Goal: Communication & Community: Share content

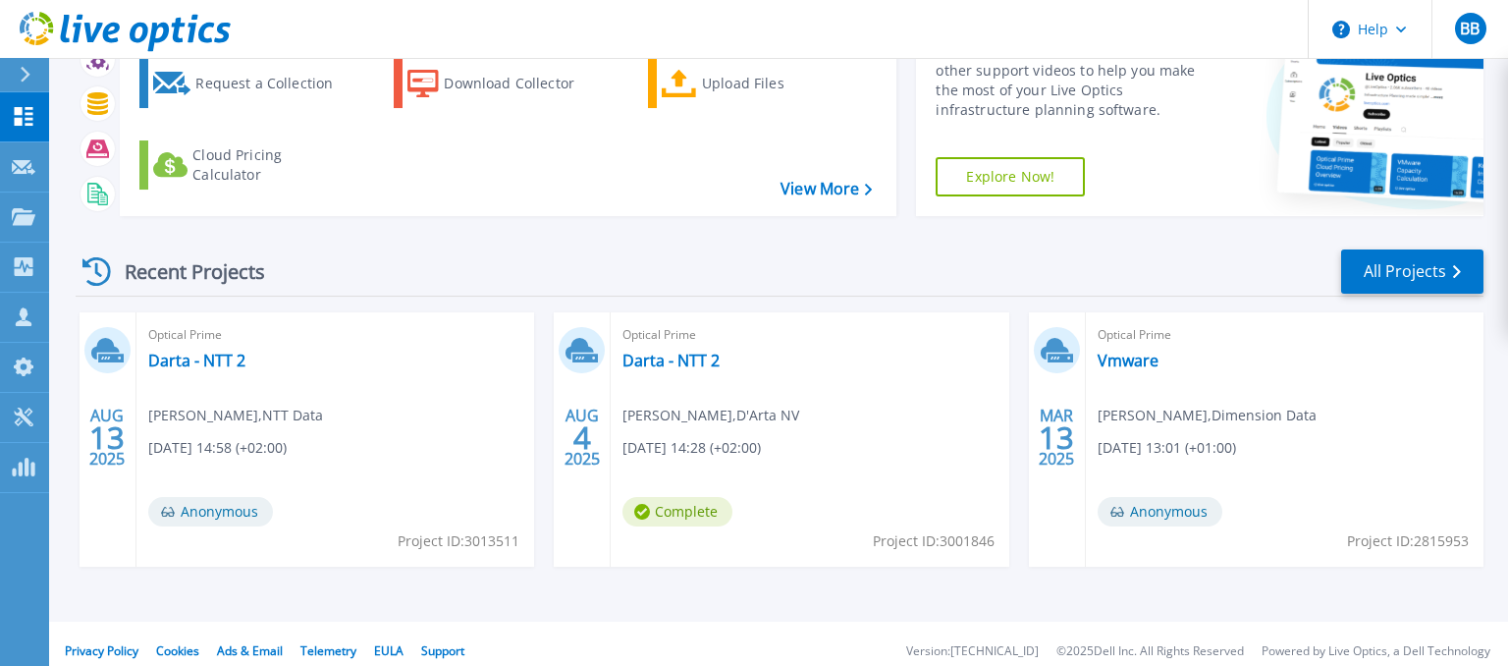
scroll to position [129, 0]
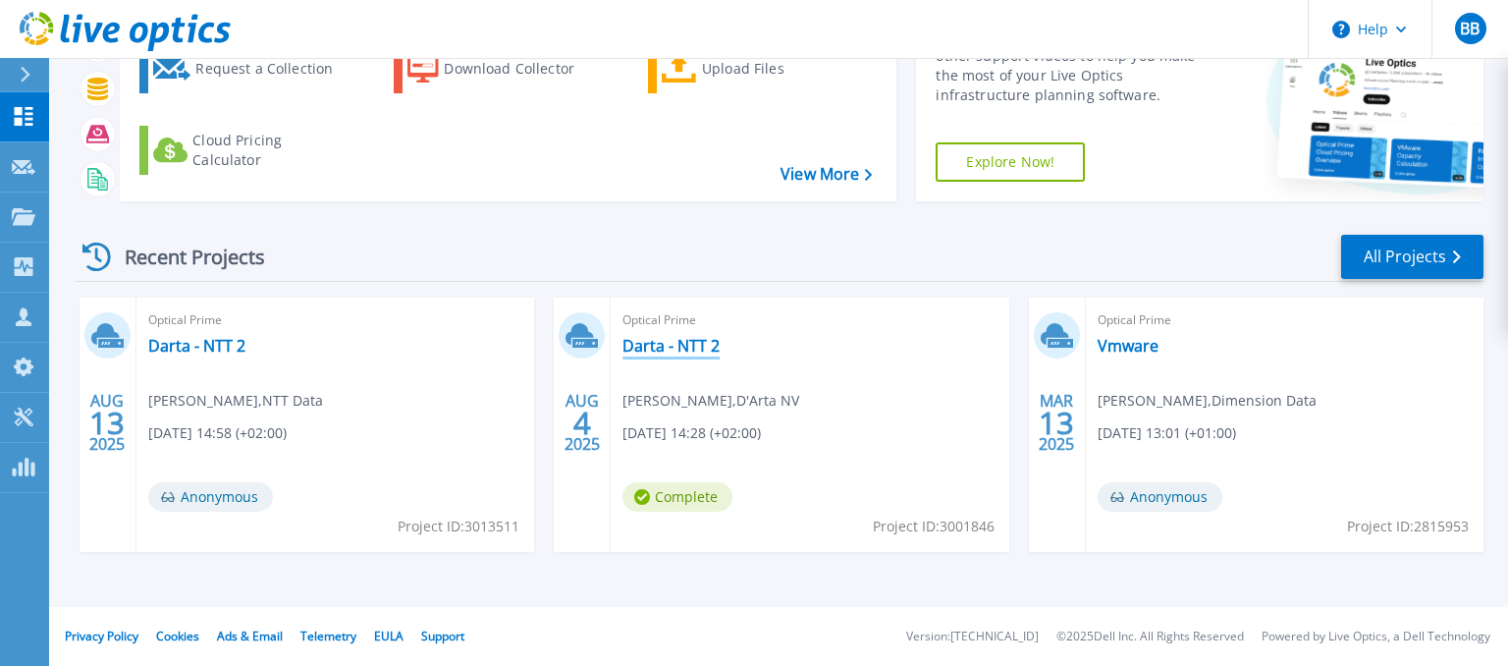
click at [673, 347] on link "Darta - NTT 2" at bounding box center [670, 346] width 97 height 20
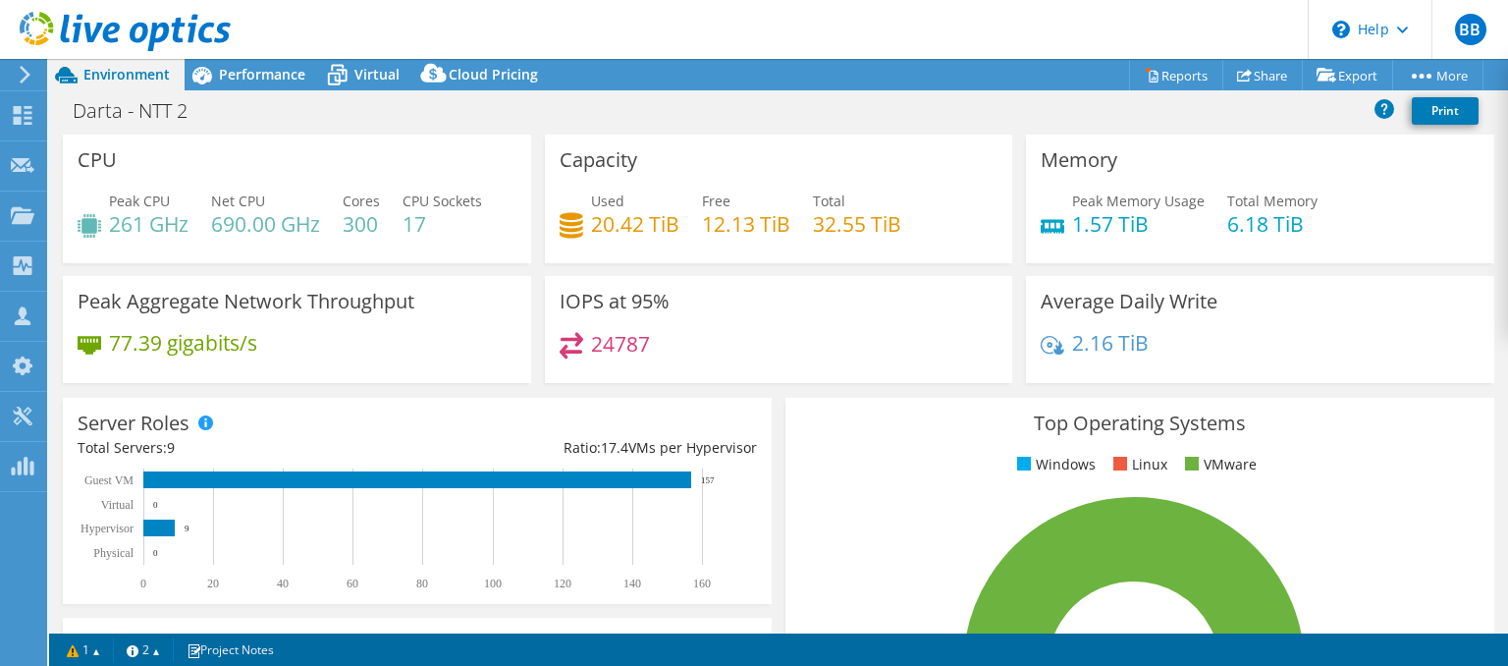
select select "USD"
click at [1349, 69] on link "Export" at bounding box center [1347, 75] width 91 height 30
click at [96, 306] on div "Customers" at bounding box center [102, 316] width 113 height 49
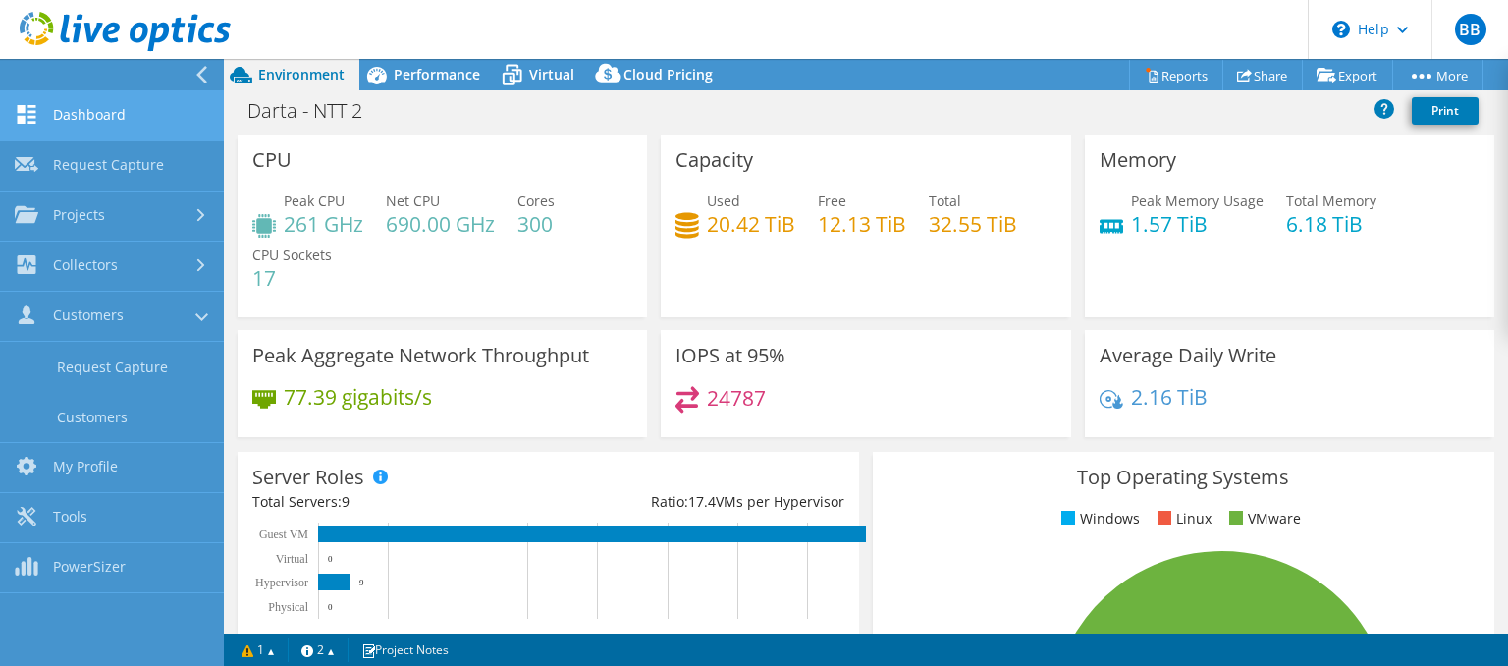
click at [92, 116] on link "Dashboard" at bounding box center [112, 116] width 224 height 50
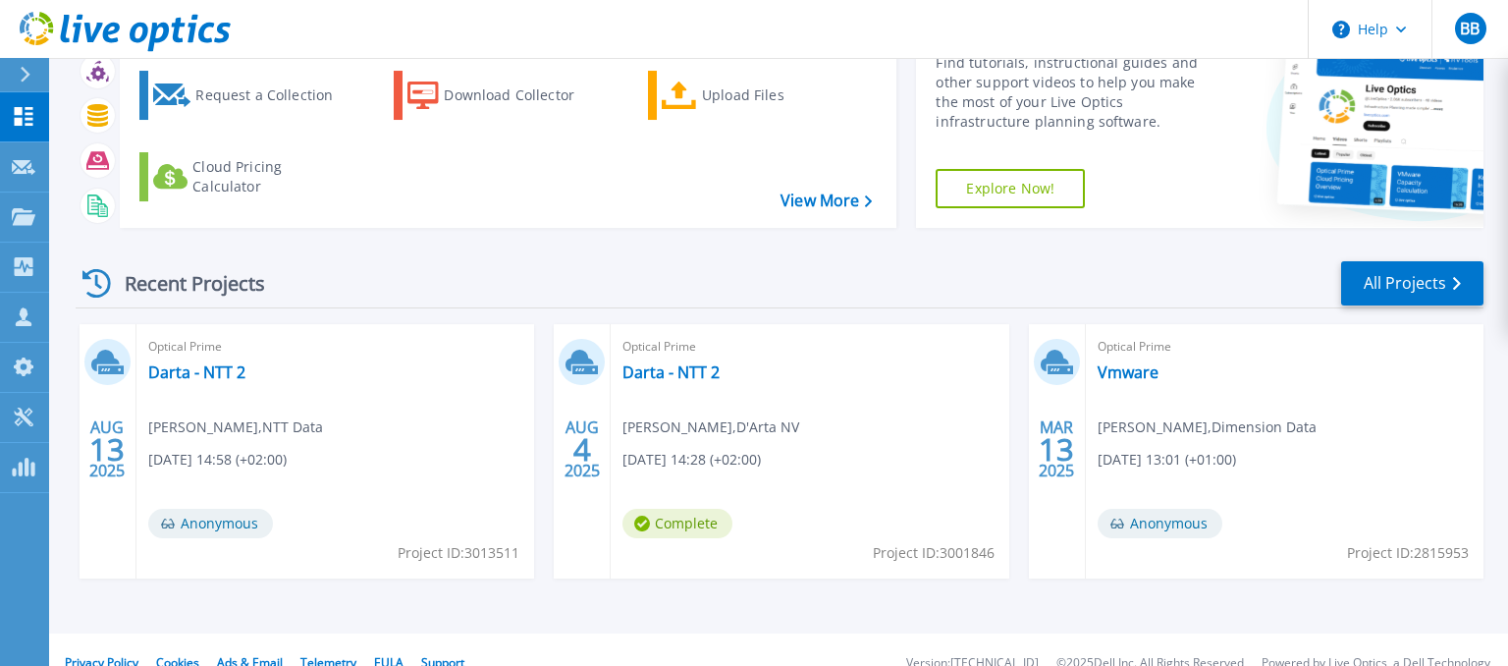
scroll to position [103, 0]
click at [1119, 371] on link "Vmware" at bounding box center [1127, 371] width 61 height 20
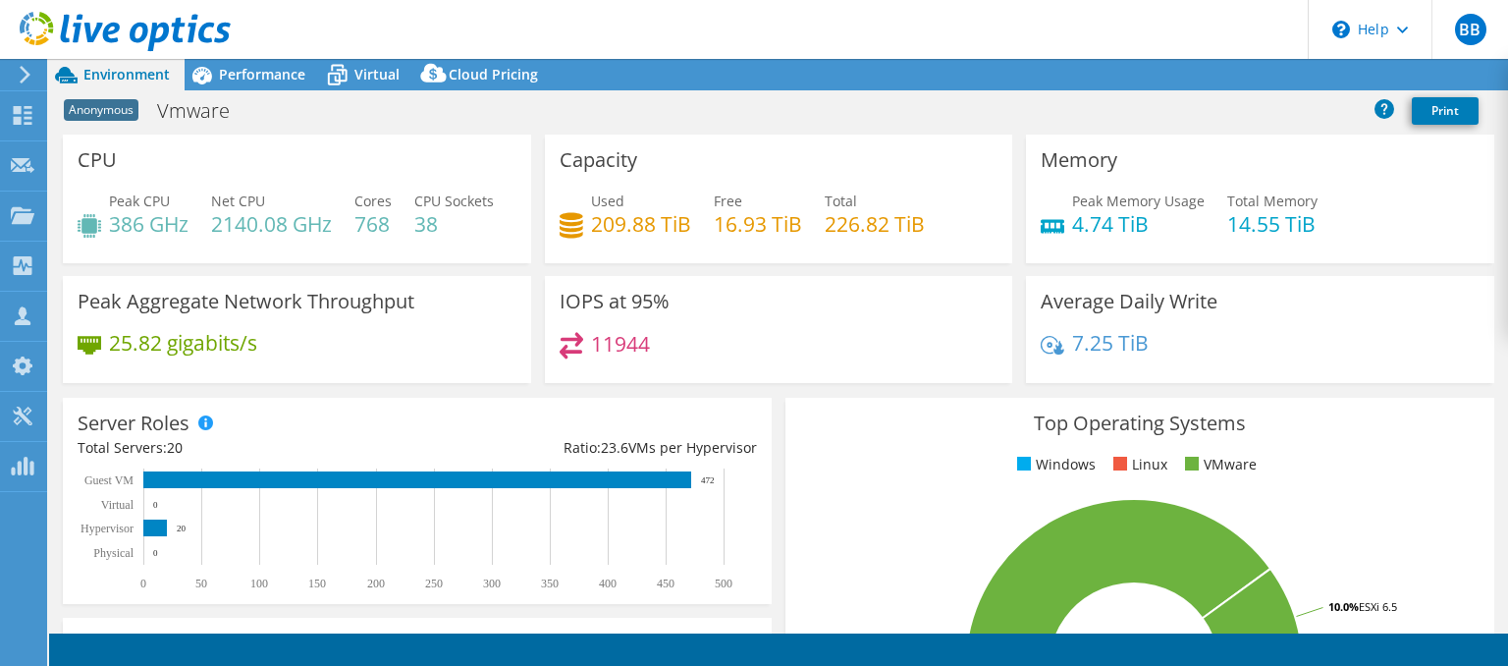
select select "EUFrankfurt"
select select "EUR"
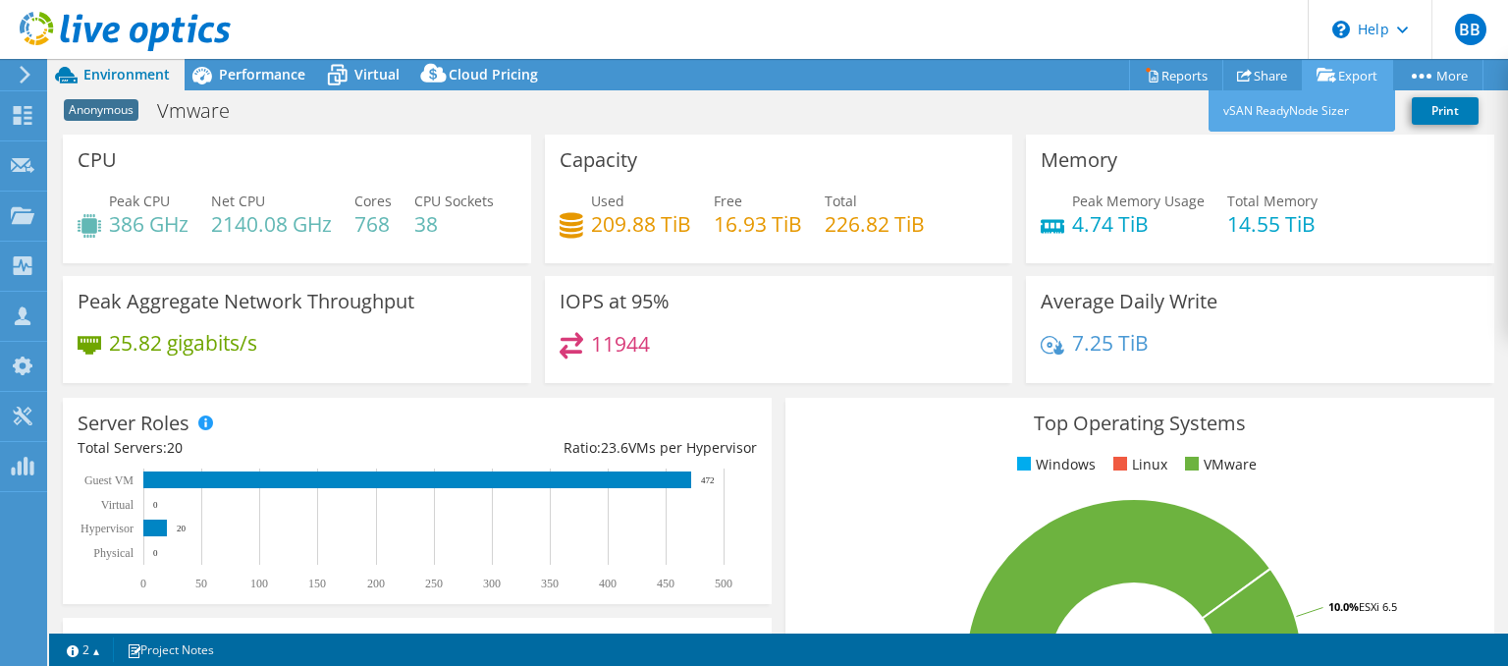
click at [1345, 80] on link "Export" at bounding box center [1347, 75] width 91 height 30
click at [946, 117] on div "Anonymous Vmware Print" at bounding box center [778, 110] width 1459 height 36
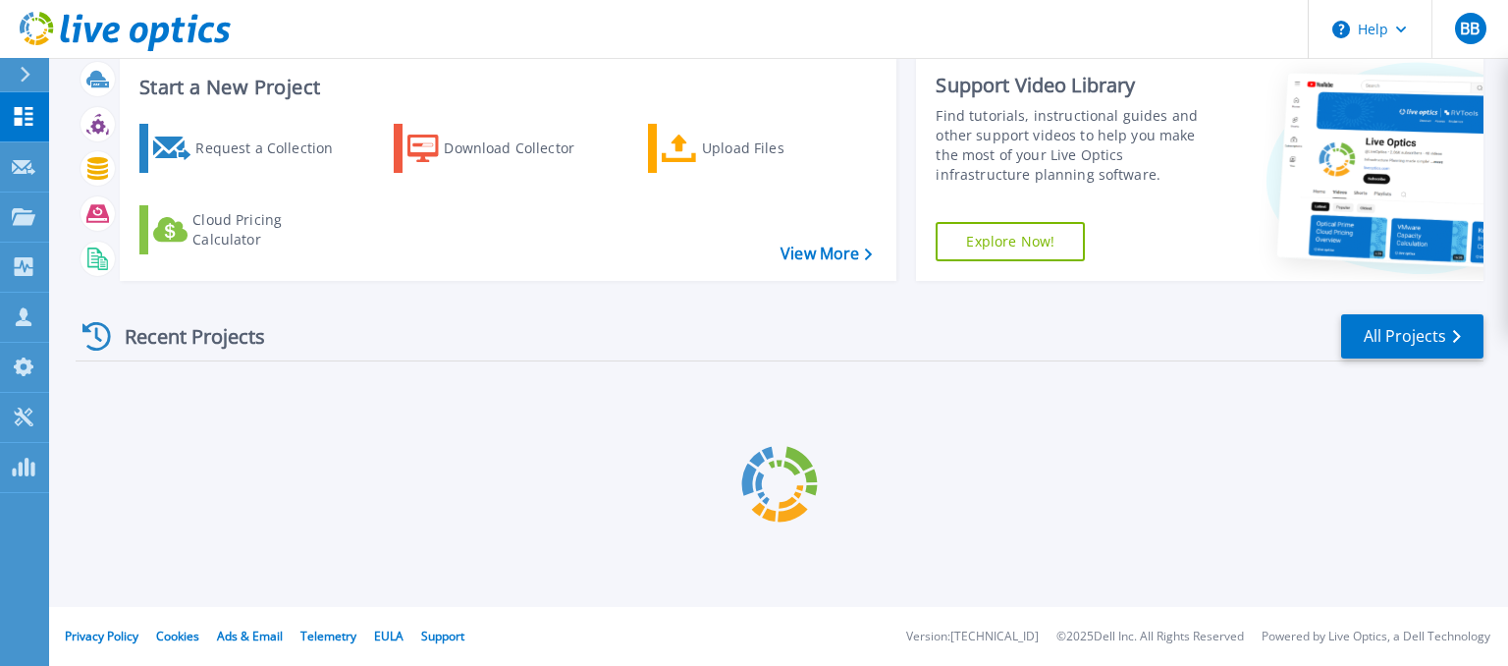
scroll to position [103, 0]
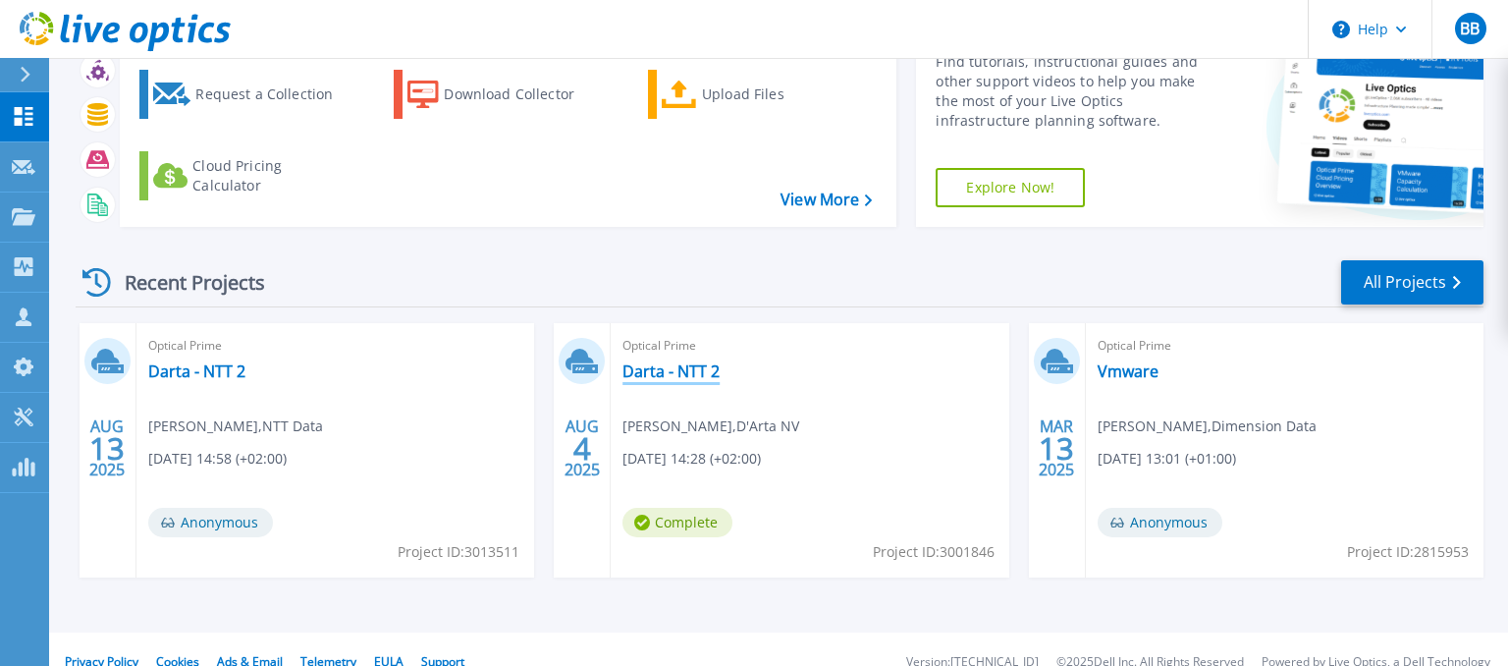
click at [668, 363] on link "Darta - NTT 2" at bounding box center [670, 371] width 97 height 20
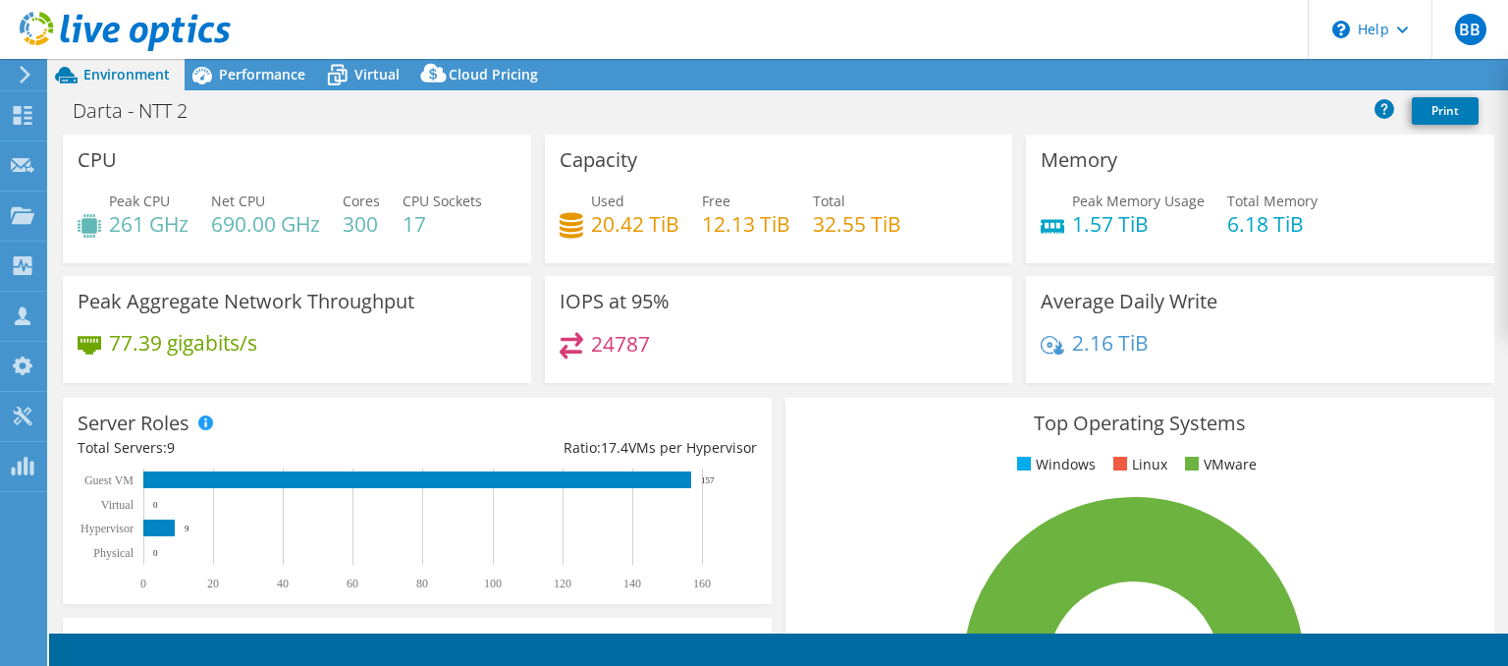
select select "USD"
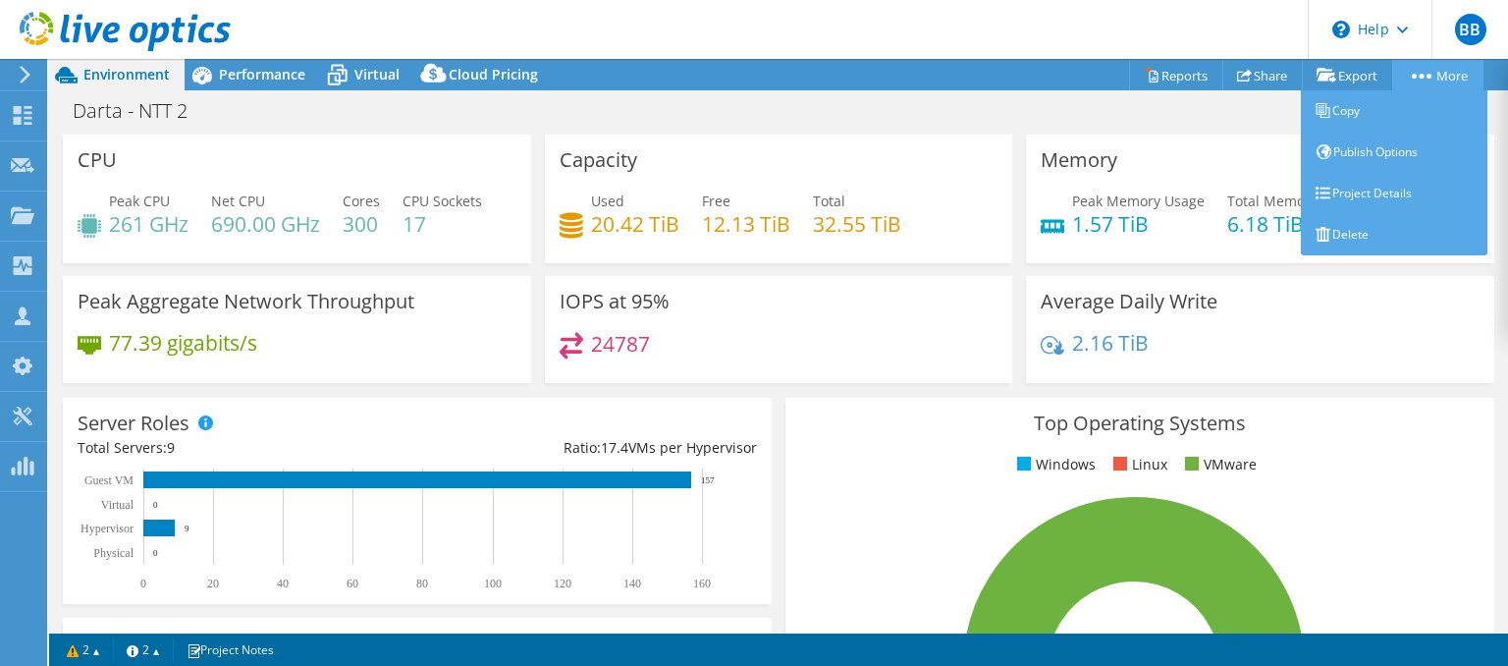
click at [1444, 80] on link "More" at bounding box center [1437, 75] width 91 height 30
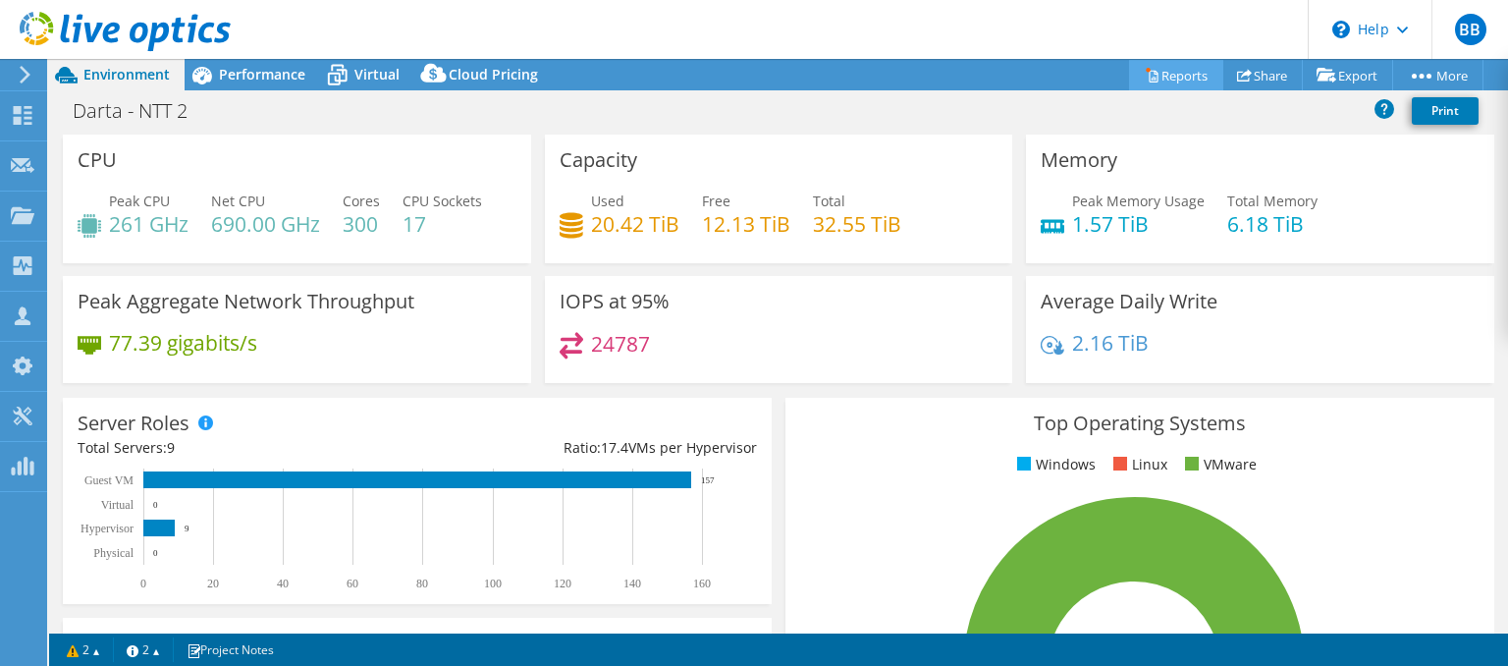
click at [1178, 74] on link "Reports" at bounding box center [1176, 75] width 94 height 30
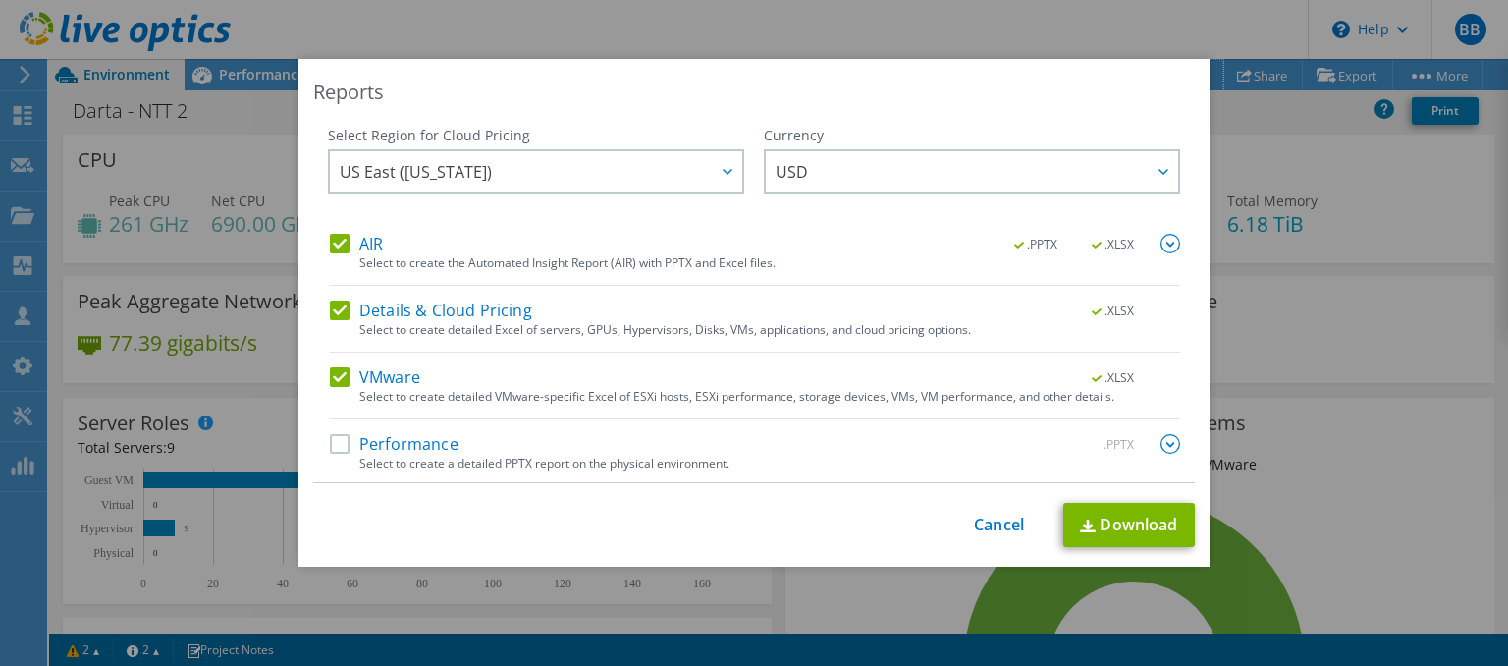
scroll to position [3, 0]
click at [341, 309] on label "Details & Cloud Pricing" at bounding box center [431, 307] width 202 height 20
click at [0, 0] on input "Details & Cloud Pricing" at bounding box center [0, 0] width 0 height 0
click at [337, 250] on div "AIR .PPTX .XLSX" at bounding box center [755, 242] width 850 height 23
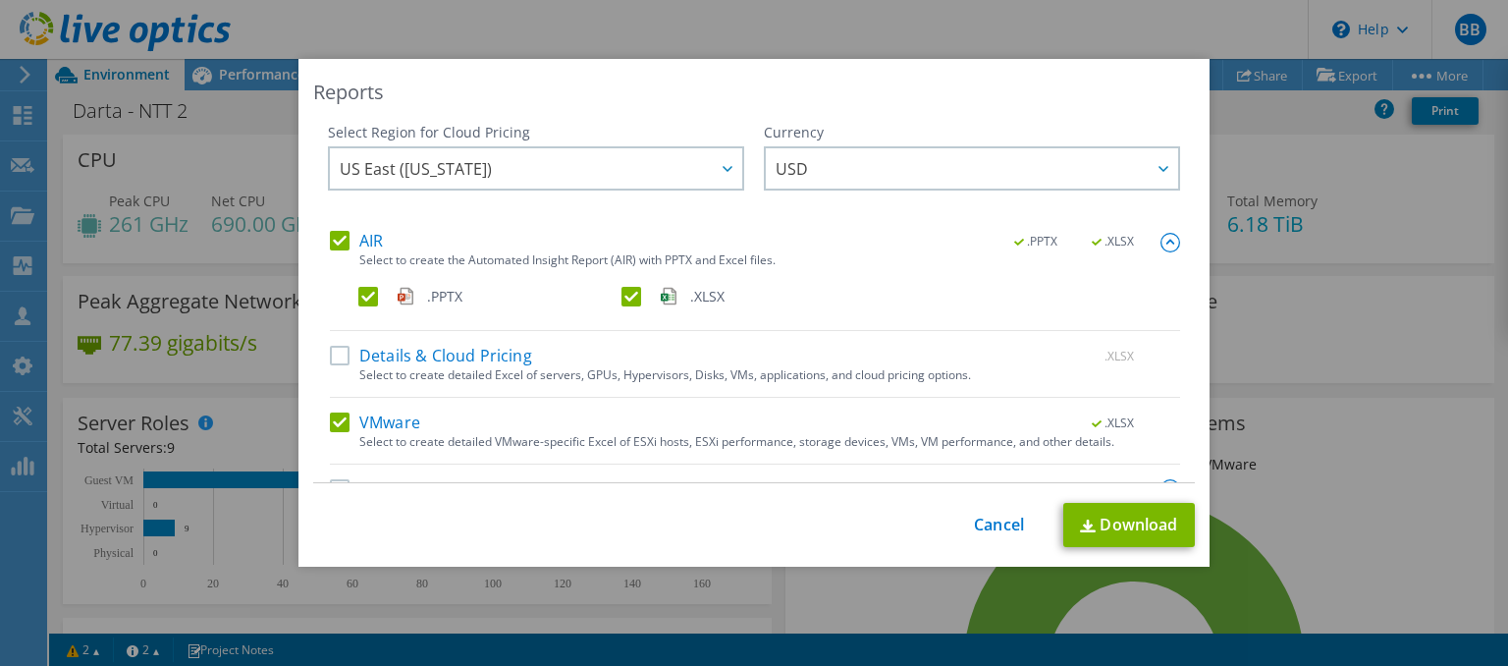
click at [340, 244] on label "AIR" at bounding box center [356, 241] width 53 height 20
click at [0, 0] on input "AIR" at bounding box center [0, 0] width 0 height 0
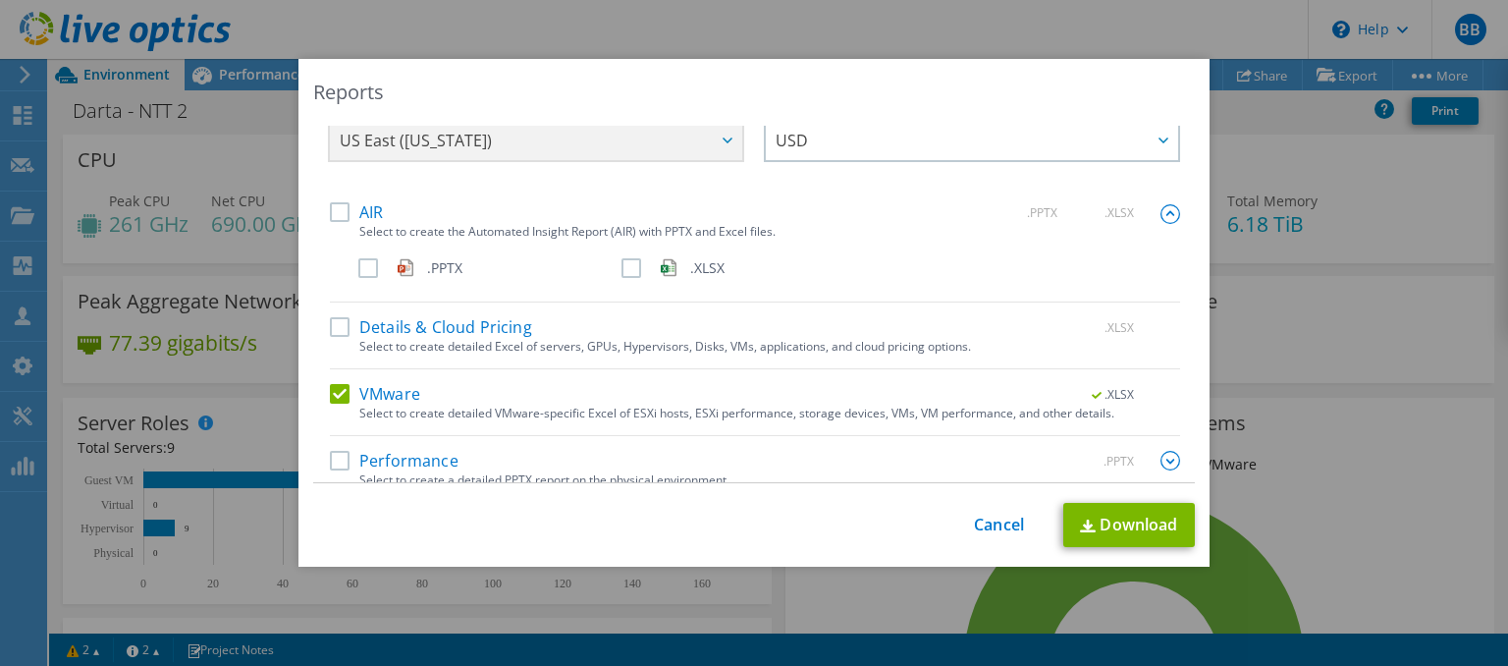
scroll to position [51, 0]
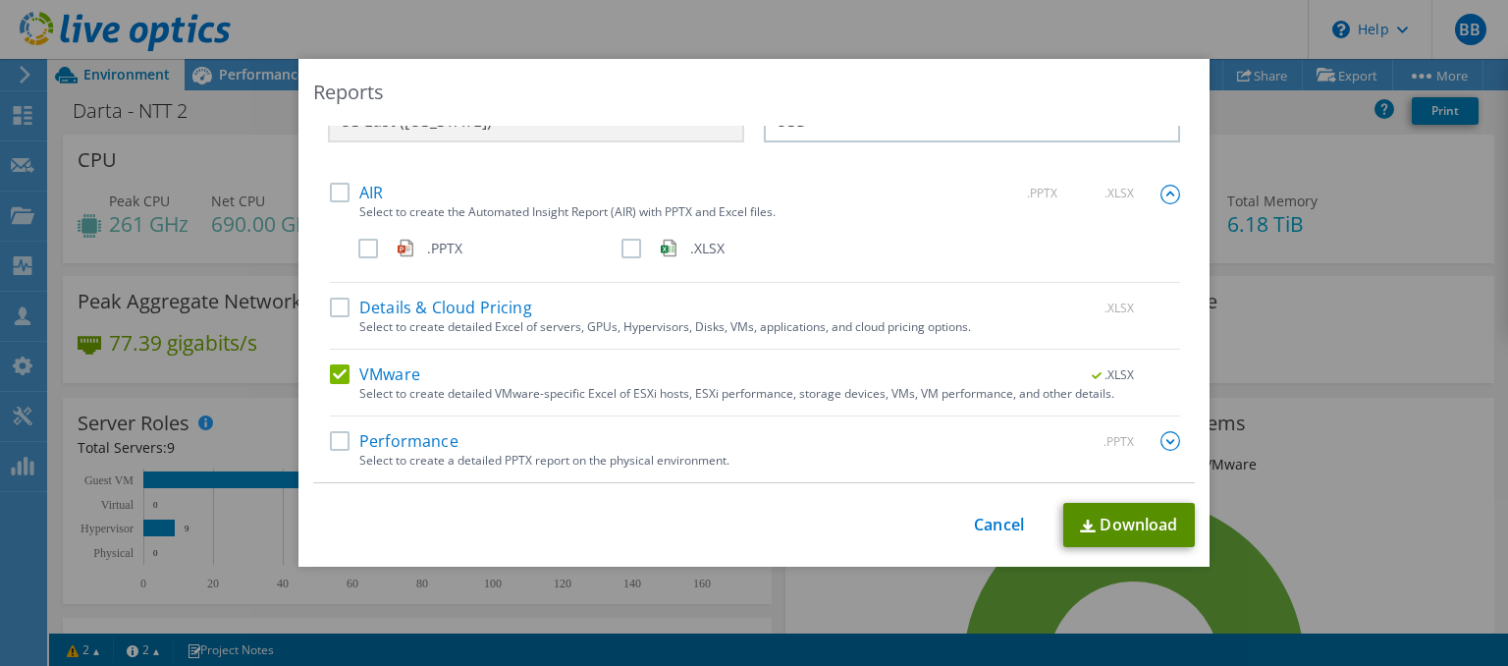
click at [1114, 532] on link "Download" at bounding box center [1129, 525] width 132 height 44
click at [998, 528] on link "Cancel" at bounding box center [999, 524] width 50 height 19
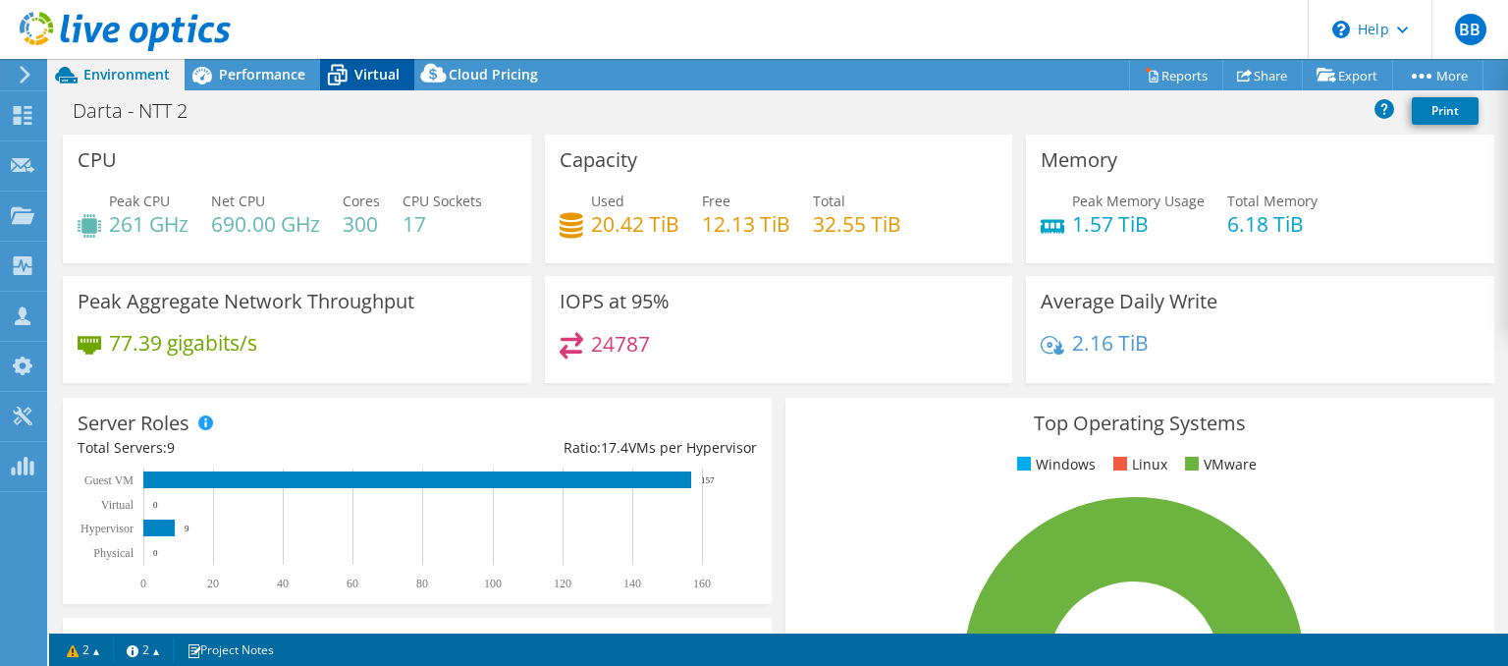
click at [371, 71] on span "Virtual" at bounding box center [376, 74] width 45 height 19
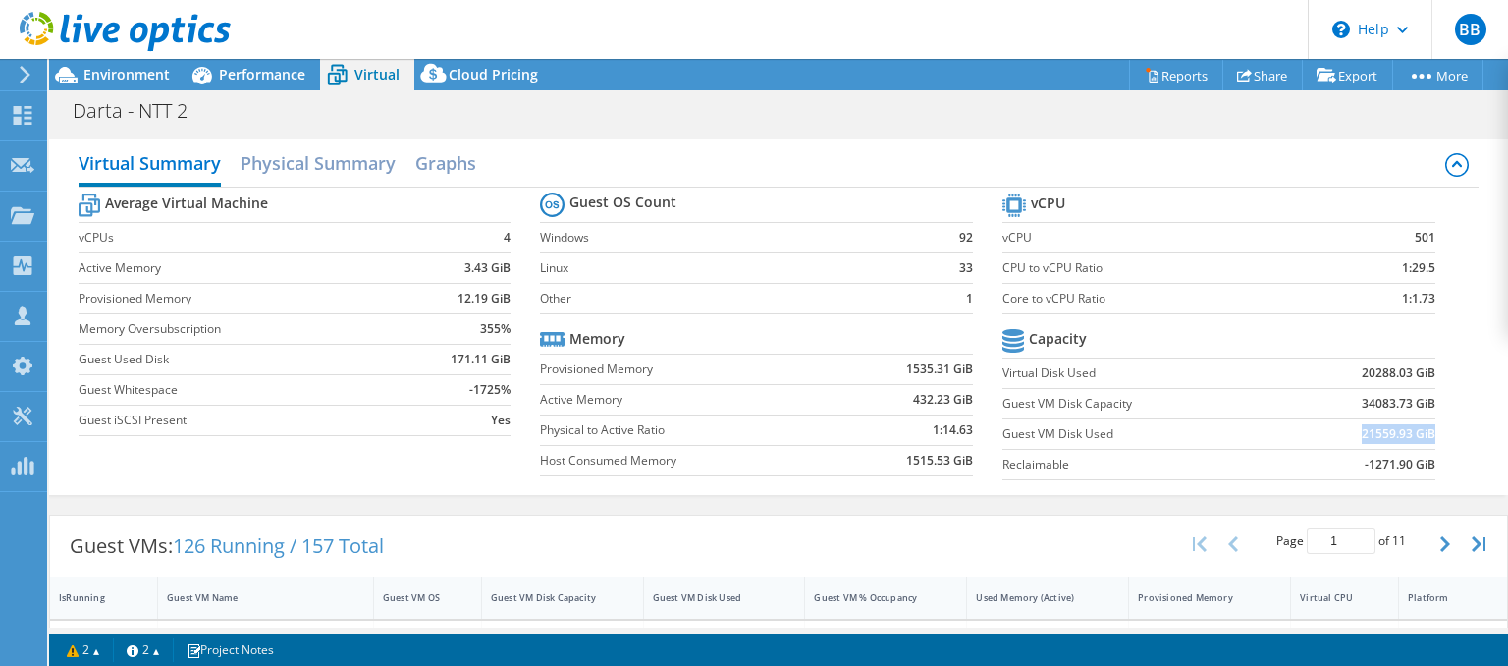
drag, startPoint x: 1361, startPoint y: 432, endPoint x: 1434, endPoint y: 432, distance: 72.6
click at [1434, 432] on td "21559.93 GiB" at bounding box center [1360, 433] width 149 height 30
click at [1350, 422] on td "21559.93 GiB" at bounding box center [1360, 433] width 149 height 30
click at [152, 80] on span "Environment" at bounding box center [126, 74] width 86 height 19
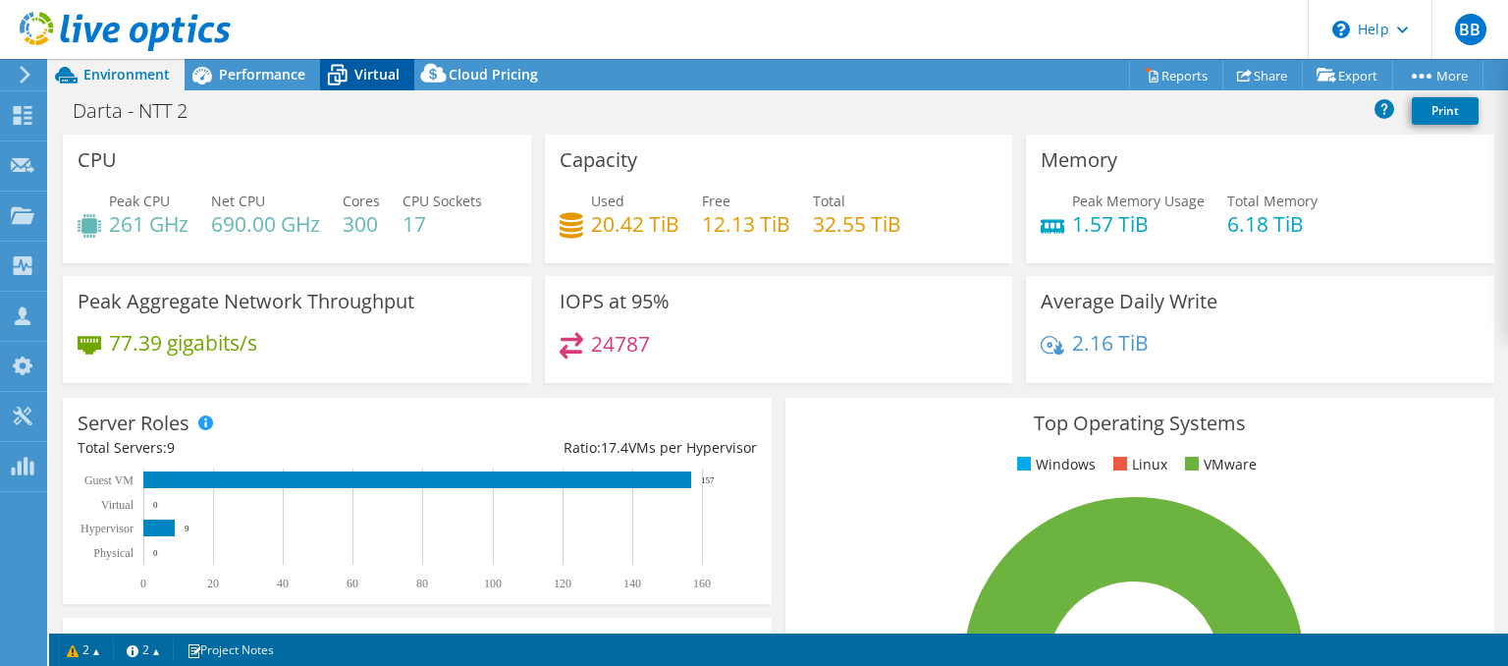
click at [384, 80] on span "Virtual" at bounding box center [376, 74] width 45 height 19
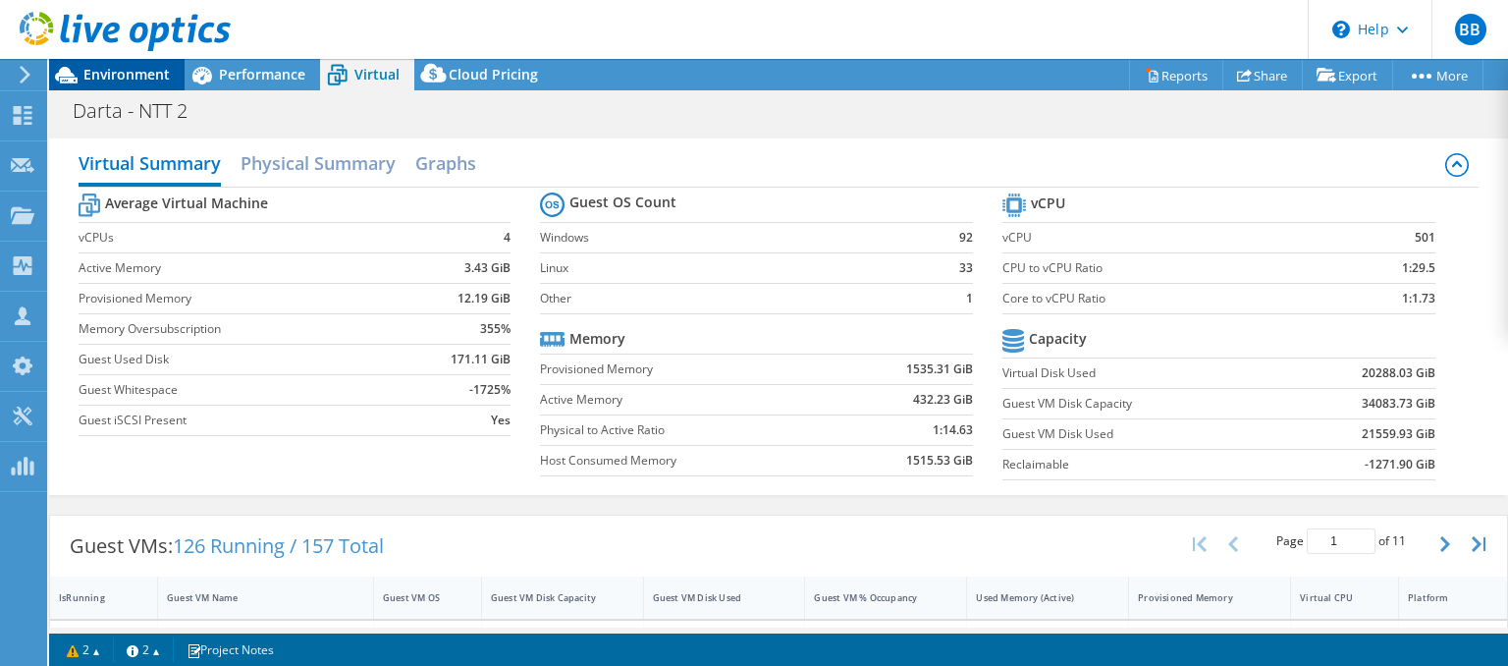
click at [161, 80] on span "Environment" at bounding box center [126, 74] width 86 height 19
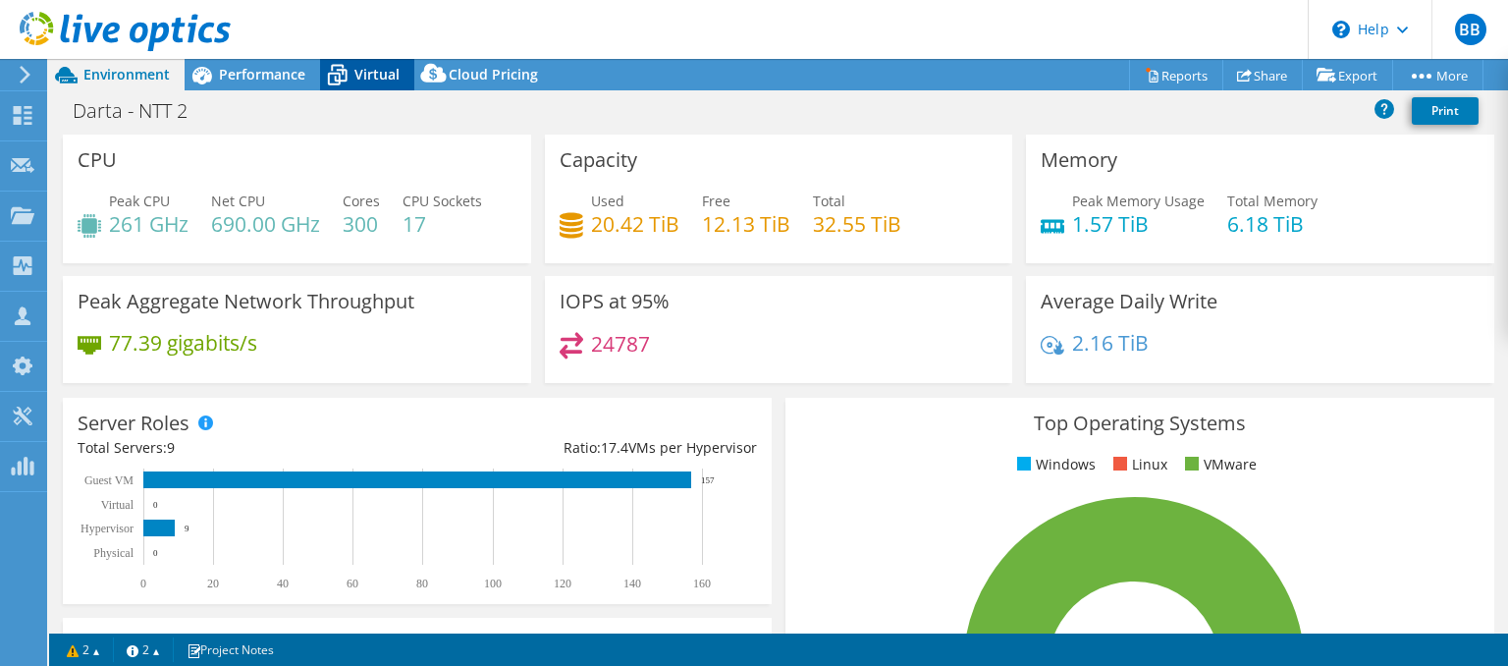
click at [370, 77] on span "Virtual" at bounding box center [376, 74] width 45 height 19
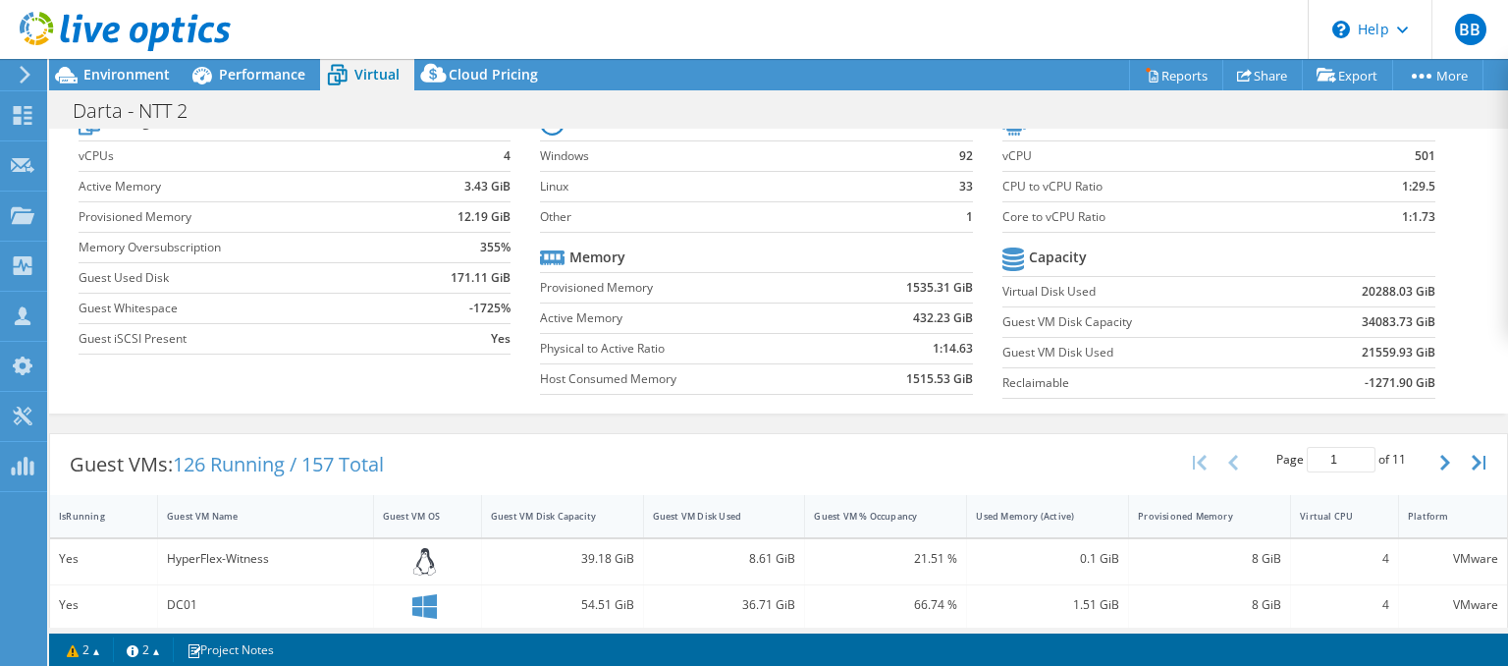
scroll to position [0, 0]
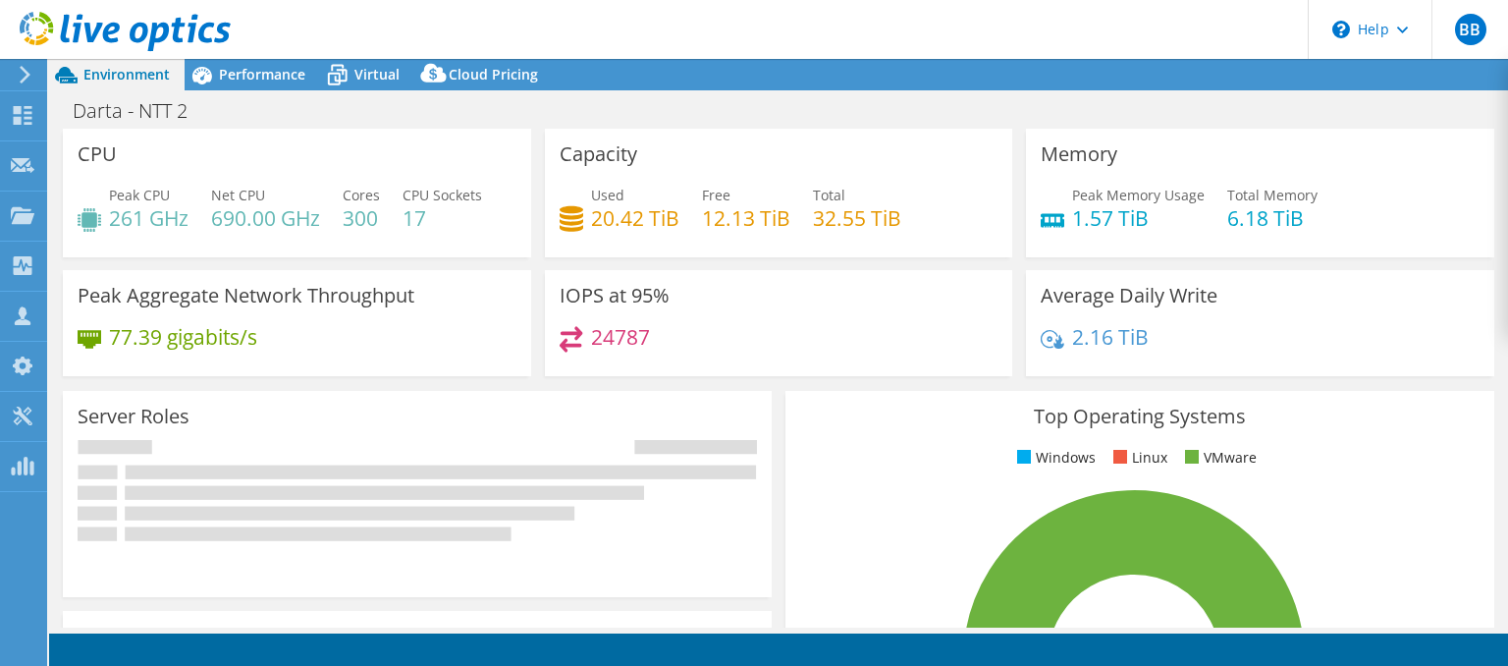
select select "USD"
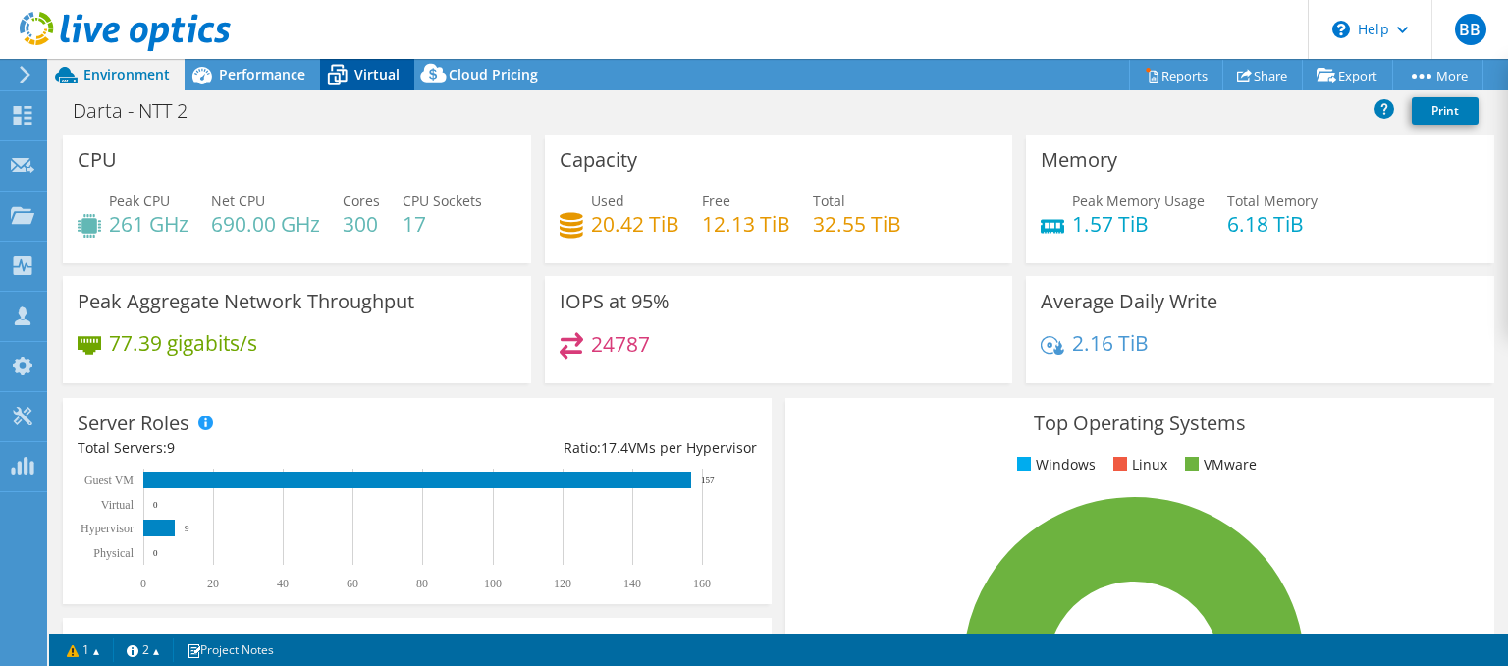
click at [383, 84] on div "Virtual" at bounding box center [367, 74] width 94 height 31
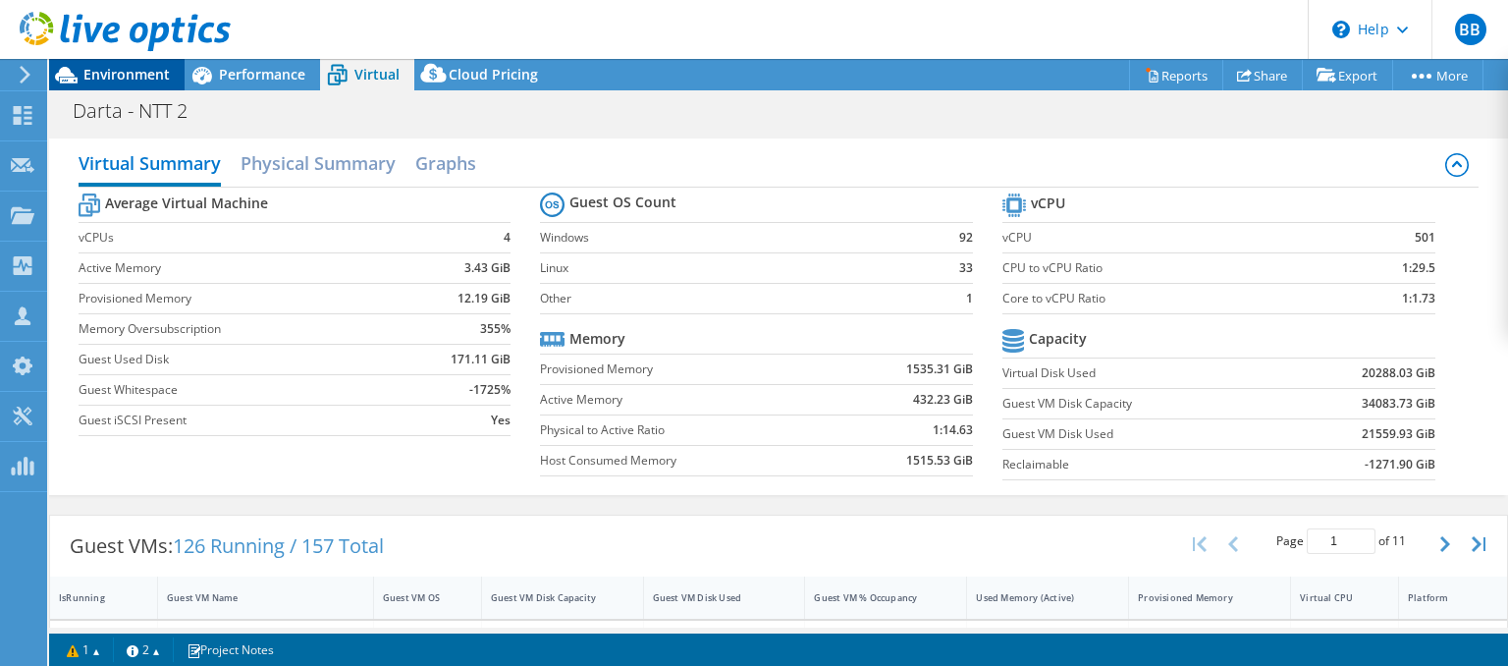
click at [148, 80] on span "Environment" at bounding box center [126, 74] width 86 height 19
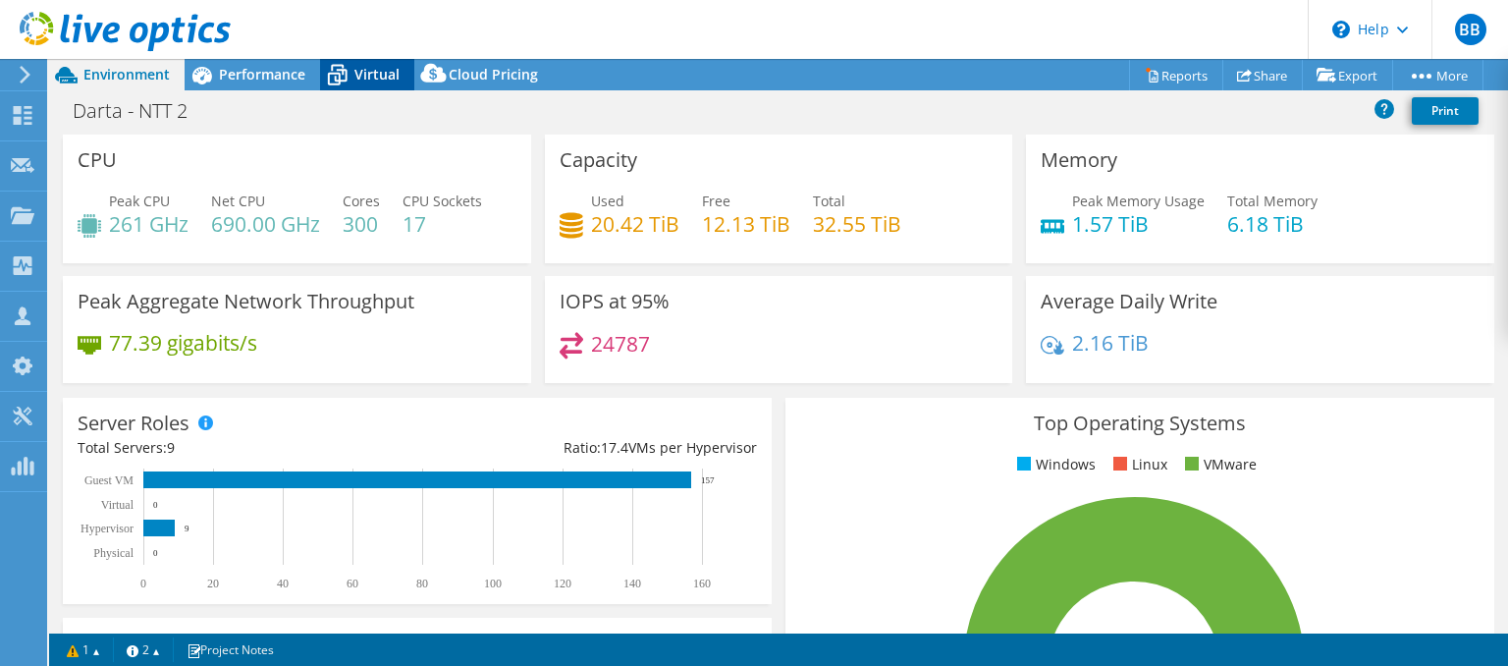
click at [366, 81] on span "Virtual" at bounding box center [376, 74] width 45 height 19
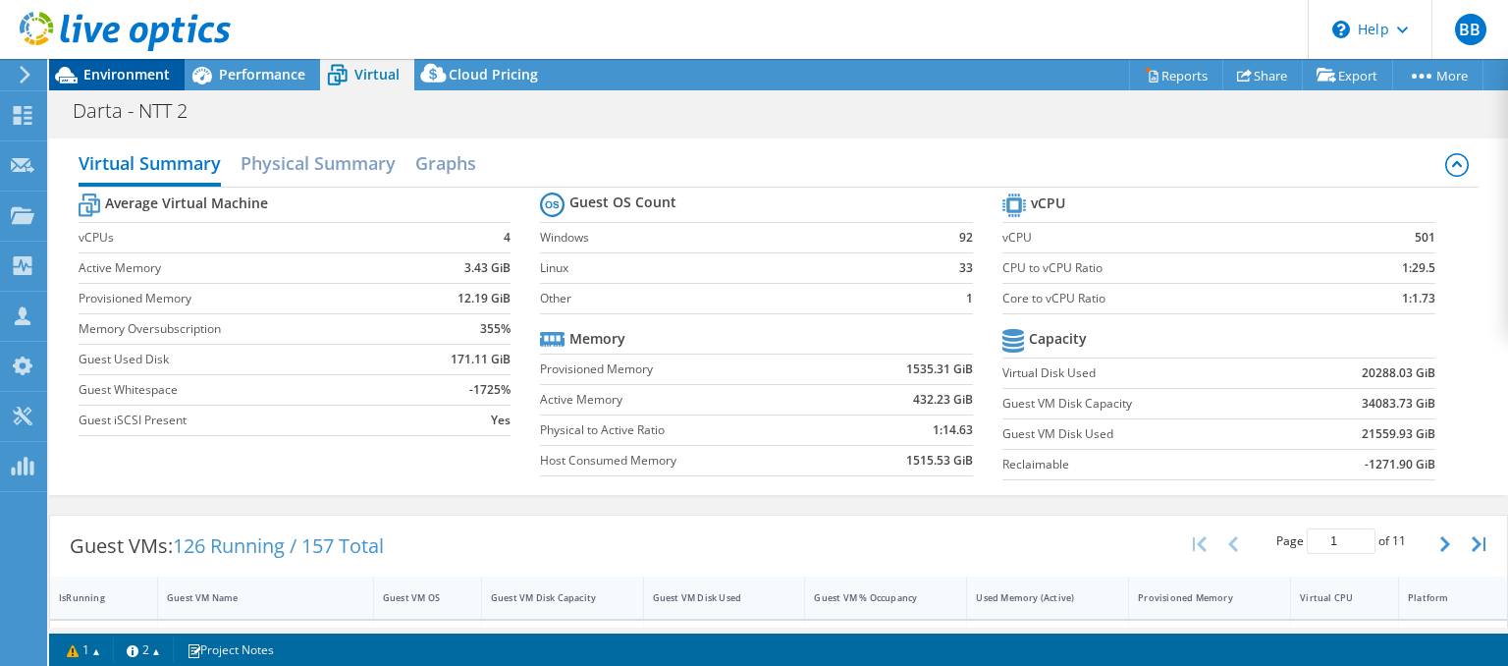
click at [108, 78] on span "Environment" at bounding box center [126, 74] width 86 height 19
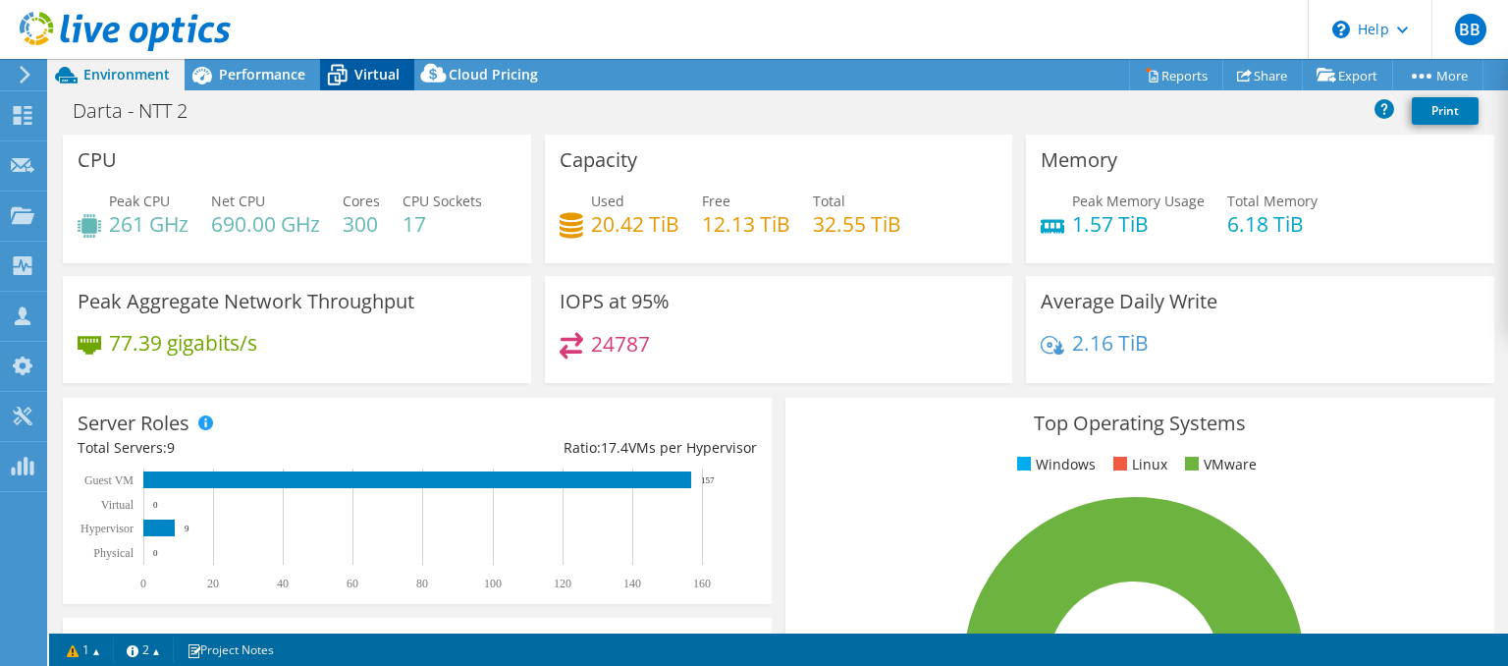
click at [383, 84] on div "Virtual" at bounding box center [367, 74] width 94 height 31
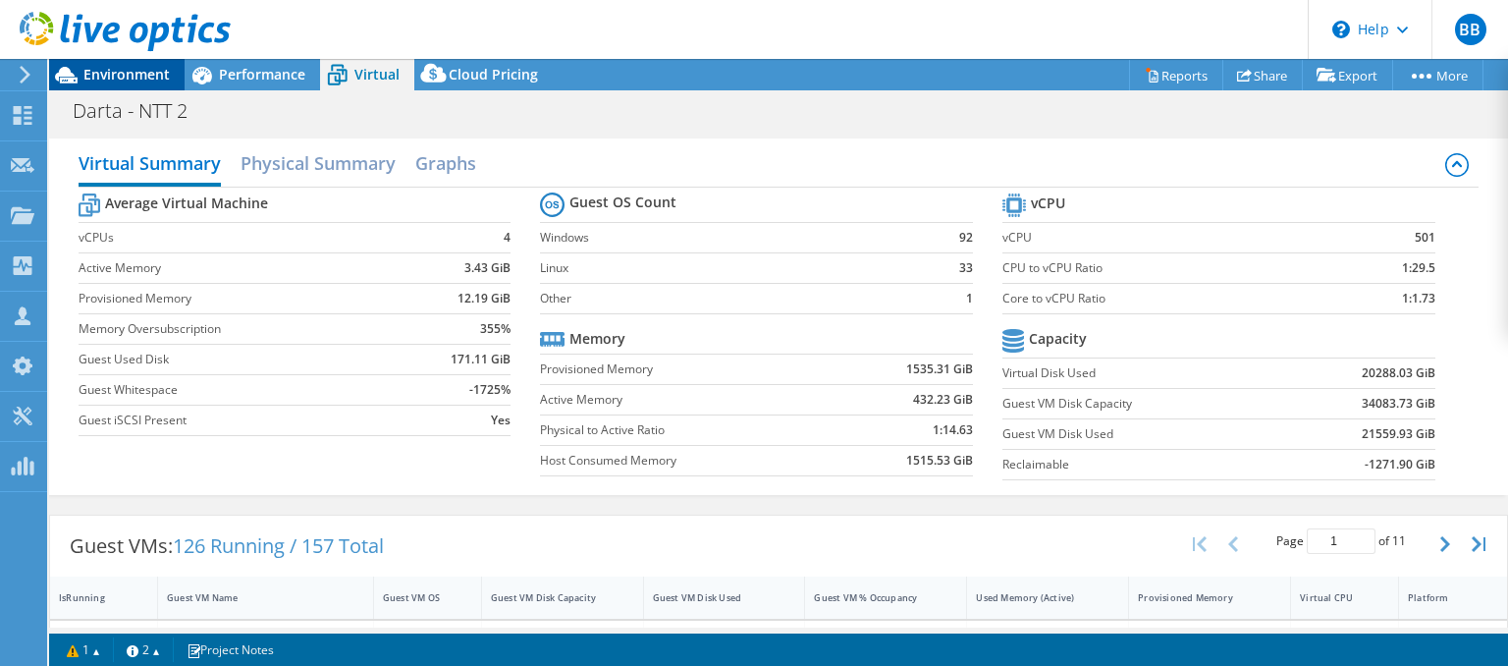
click at [131, 73] on span "Environment" at bounding box center [126, 74] width 86 height 19
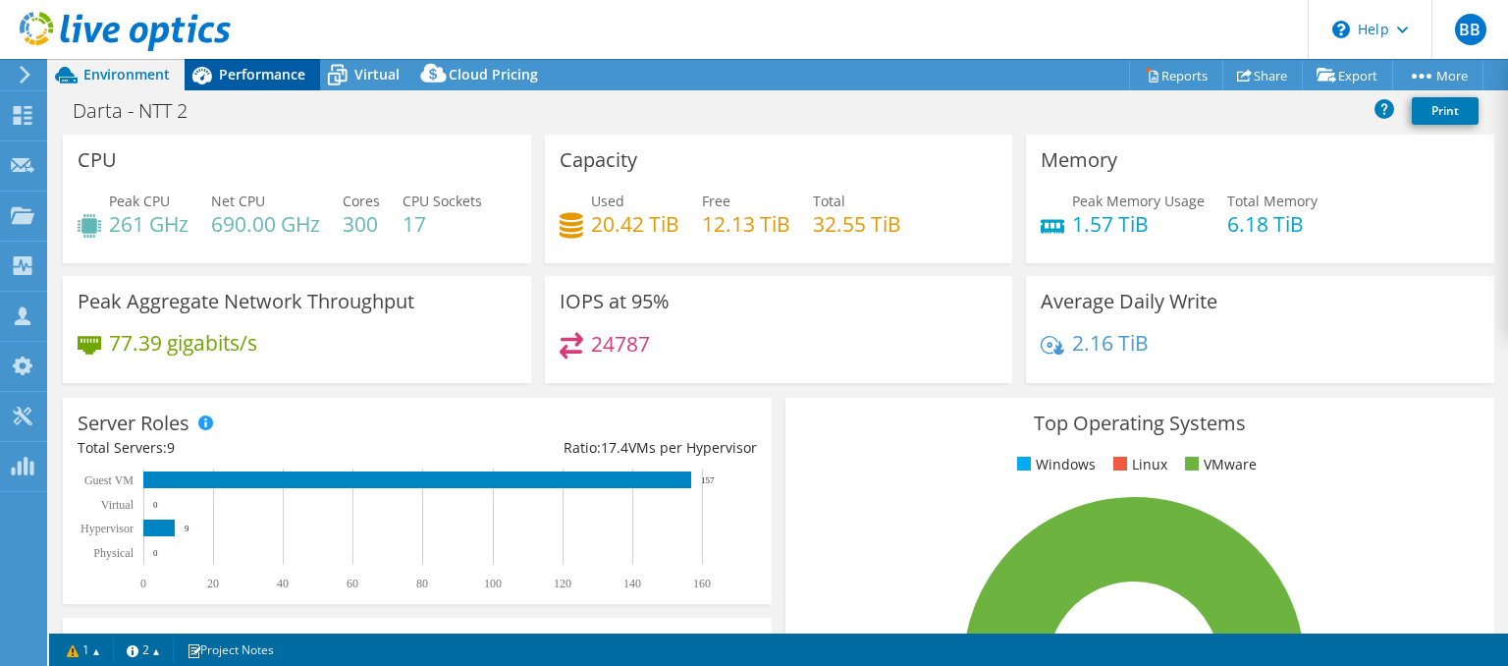
click at [241, 79] on span "Performance" at bounding box center [262, 74] width 86 height 19
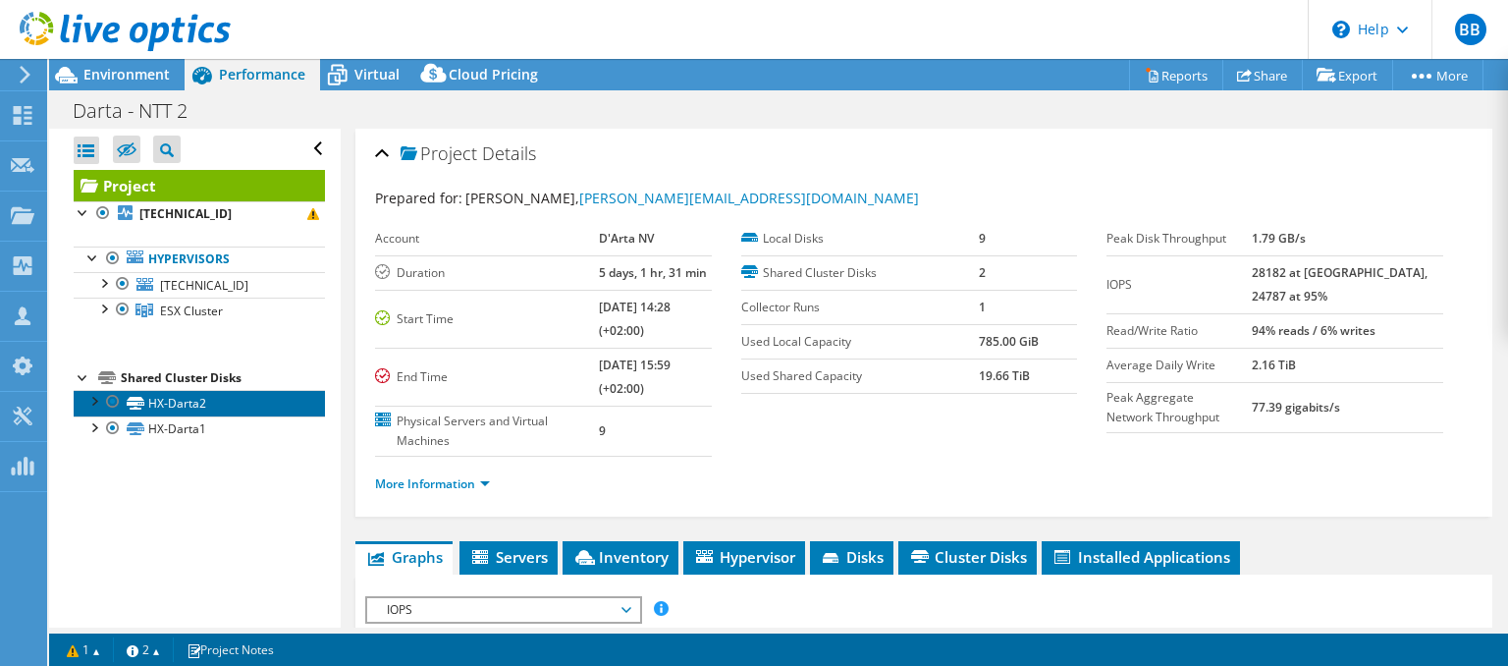
click at [128, 406] on icon at bounding box center [136, 403] width 18 height 13
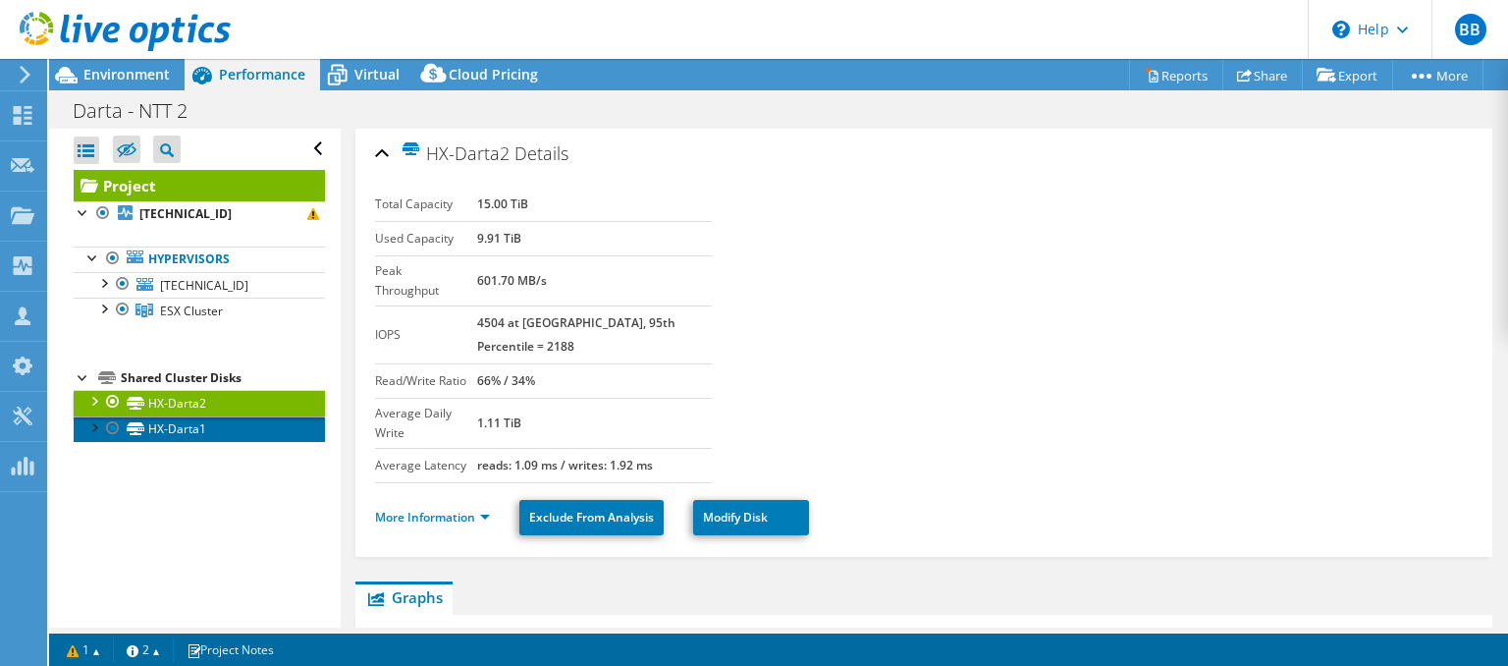
click at [193, 437] on link "HX-Darta1" at bounding box center [199, 429] width 251 height 26
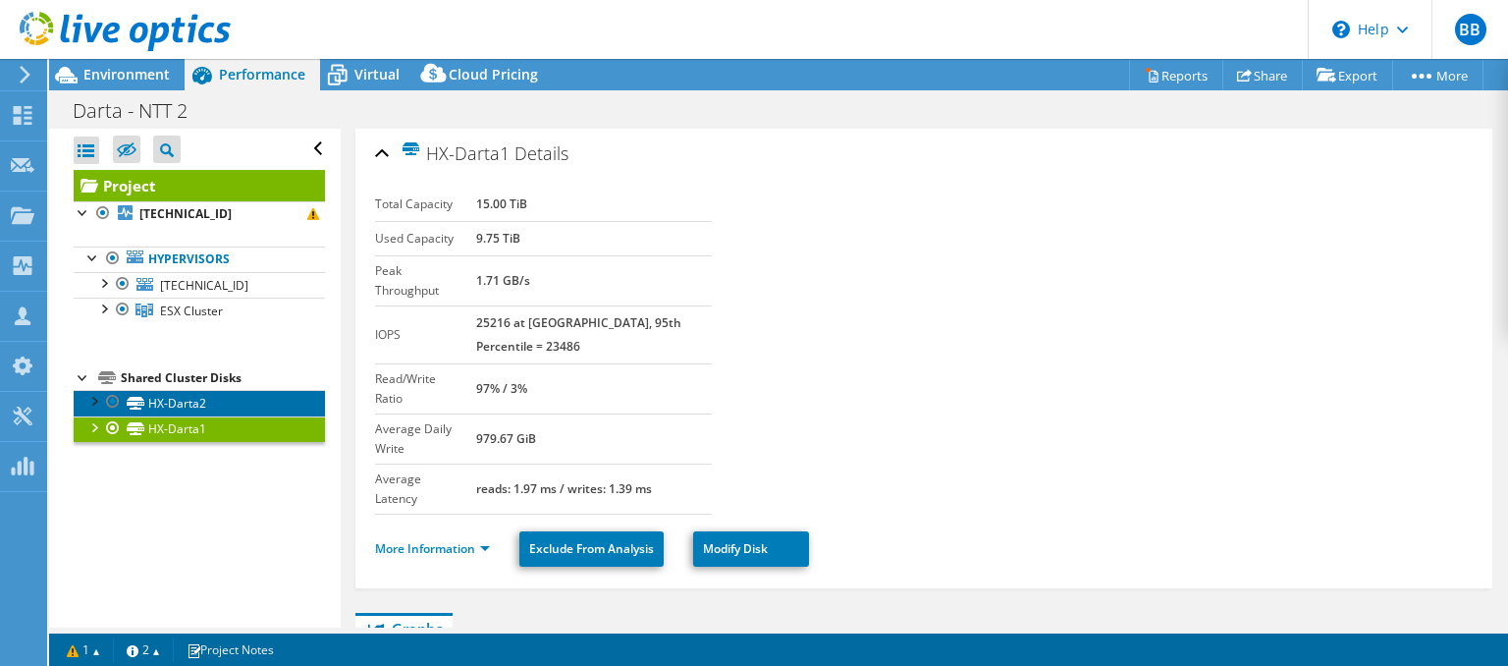
click at [189, 400] on link "HX-Darta2" at bounding box center [199, 403] width 251 height 26
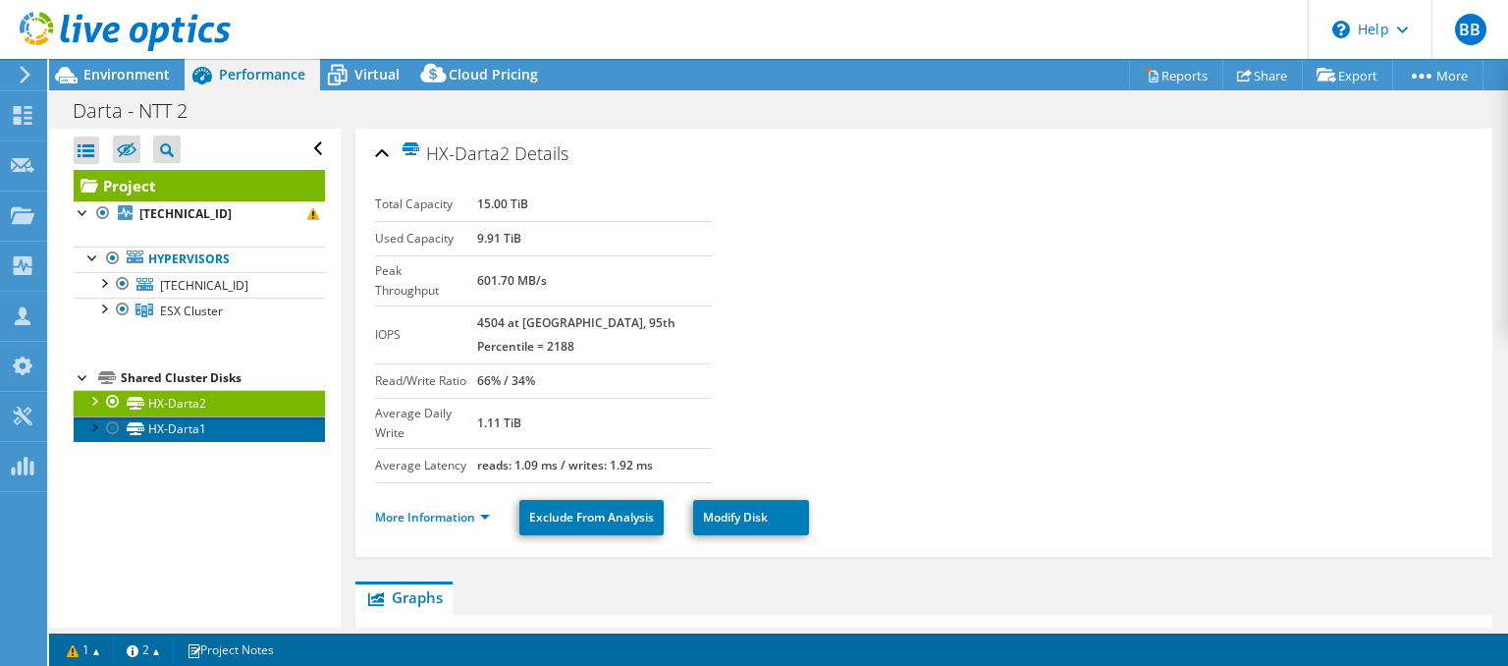
click at [206, 420] on link "HX-Darta1" at bounding box center [199, 429] width 251 height 26
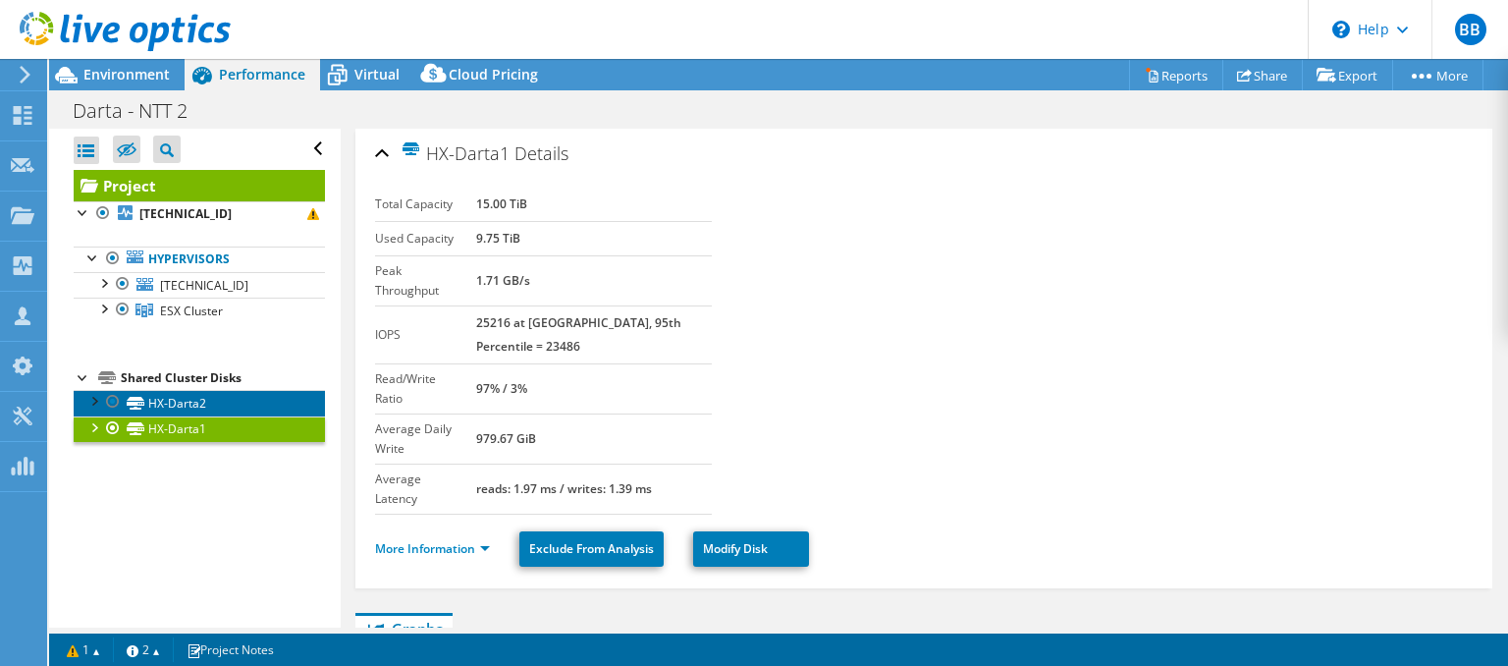
click at [214, 408] on link "HX-Darta2" at bounding box center [199, 403] width 251 height 26
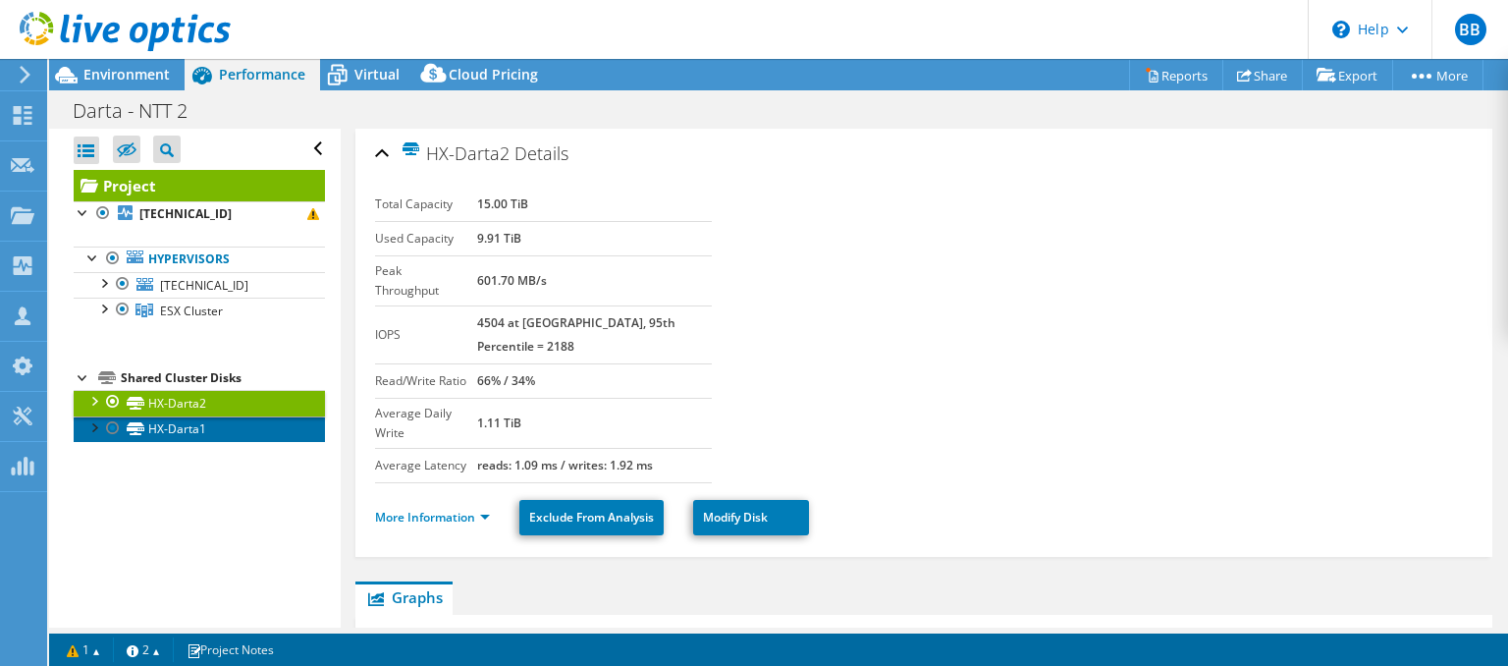
click at [206, 426] on link "HX-Darta1" at bounding box center [199, 429] width 251 height 26
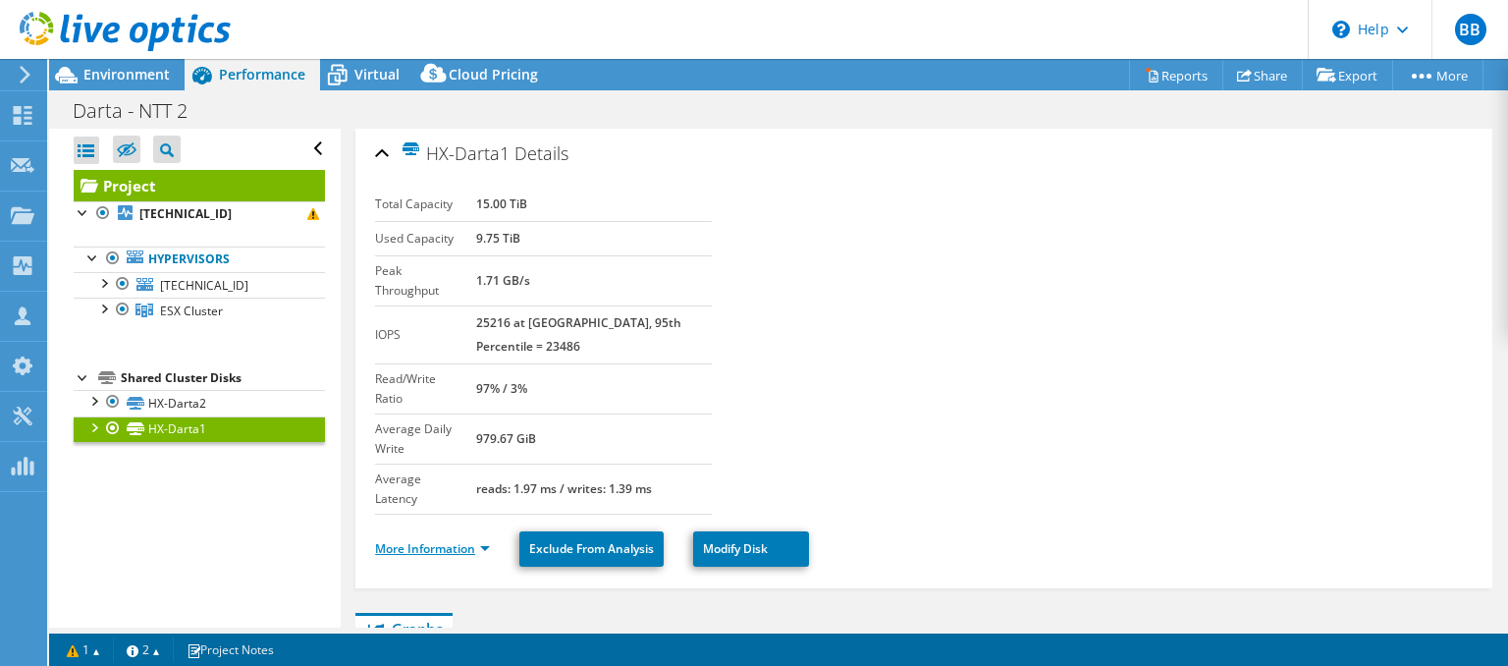
click at [486, 540] on link "More Information" at bounding box center [432, 548] width 115 height 17
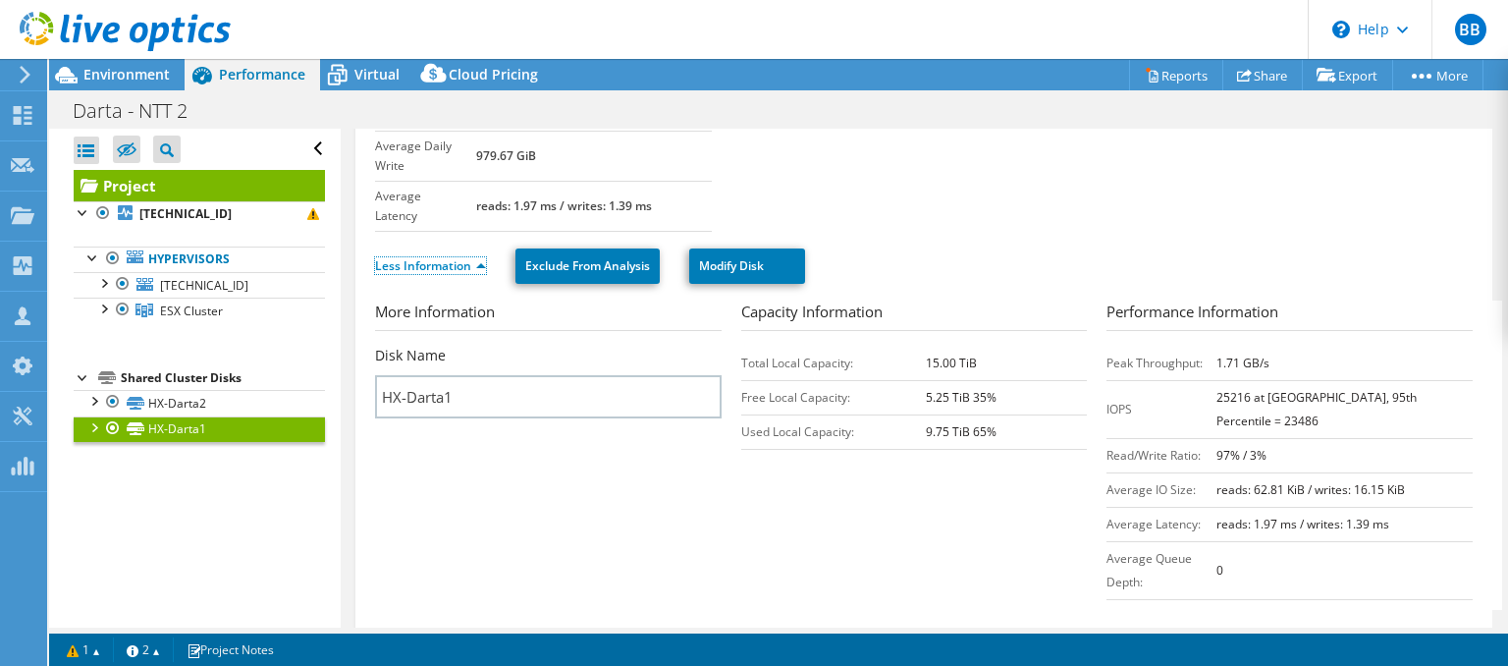
scroll to position [188, 0]
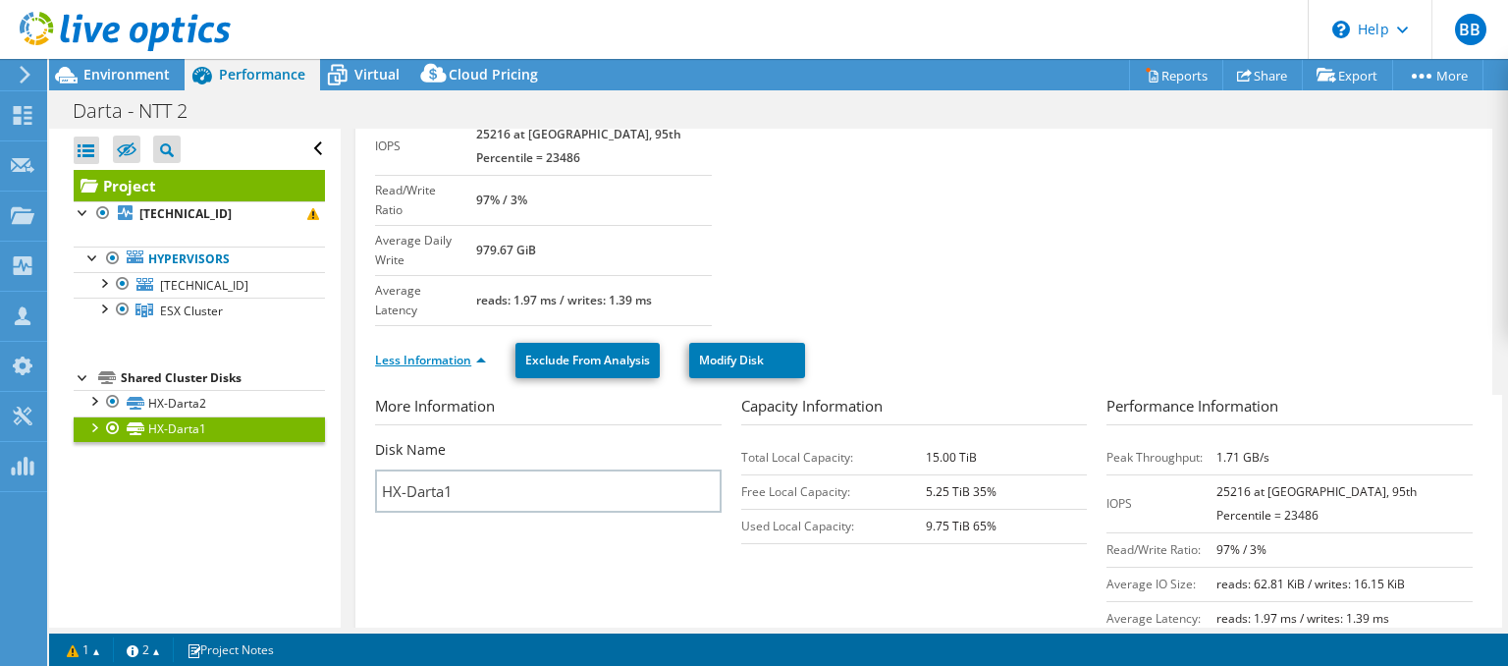
click at [483, 351] on link "Less Information" at bounding box center [430, 359] width 111 height 17
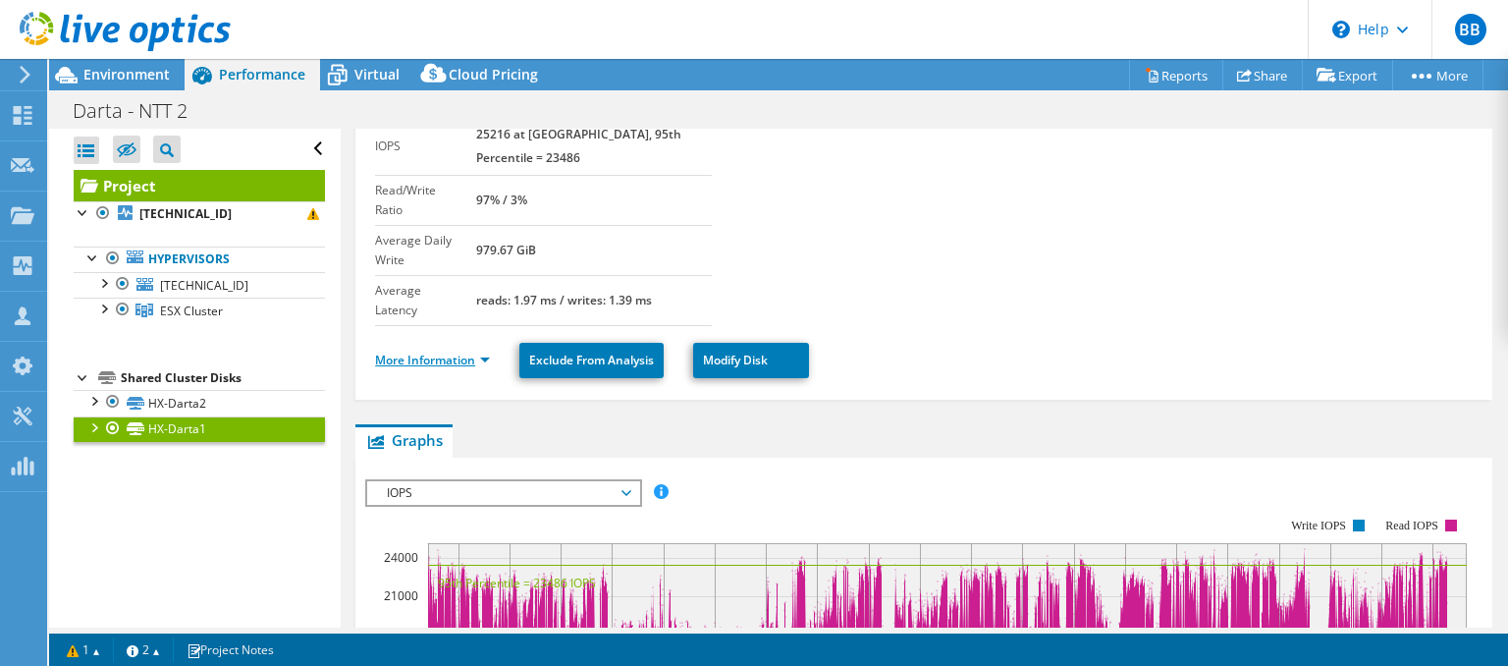
click at [483, 351] on link "More Information" at bounding box center [432, 359] width 115 height 17
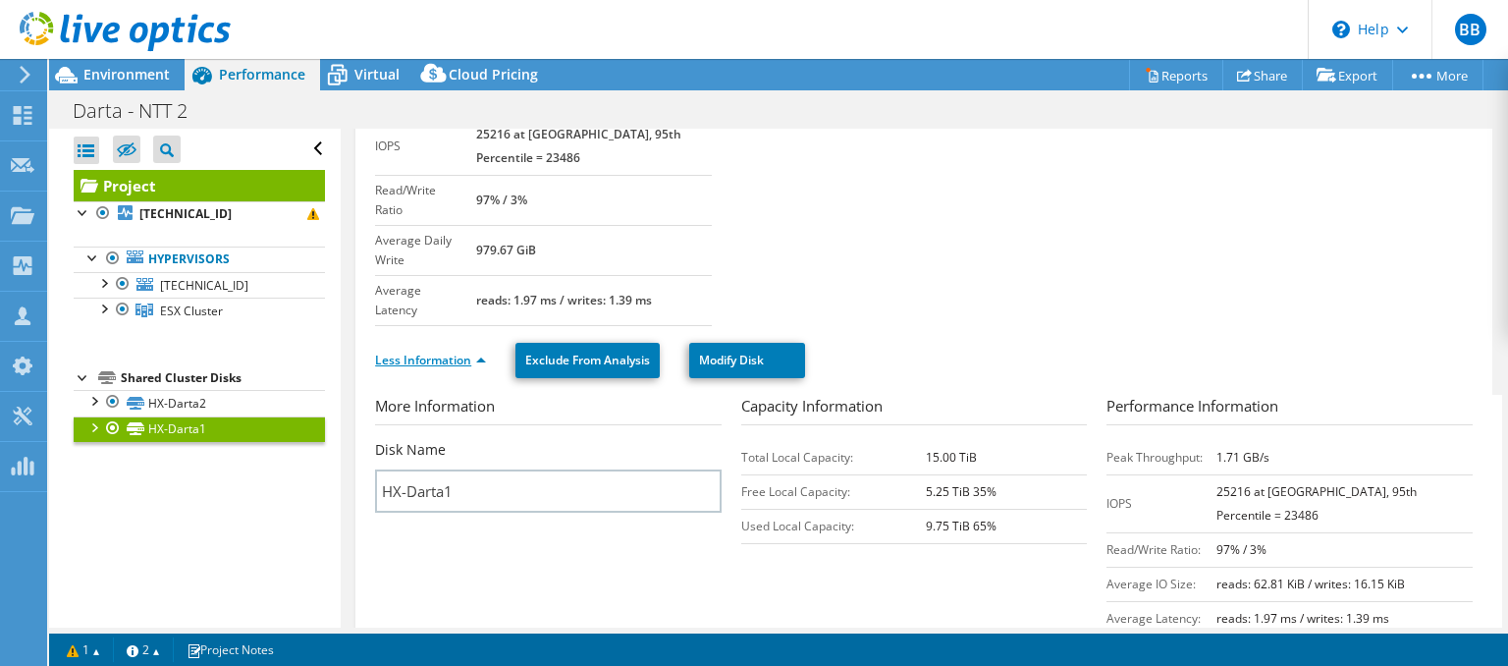
click at [483, 351] on link "Less Information" at bounding box center [430, 359] width 111 height 17
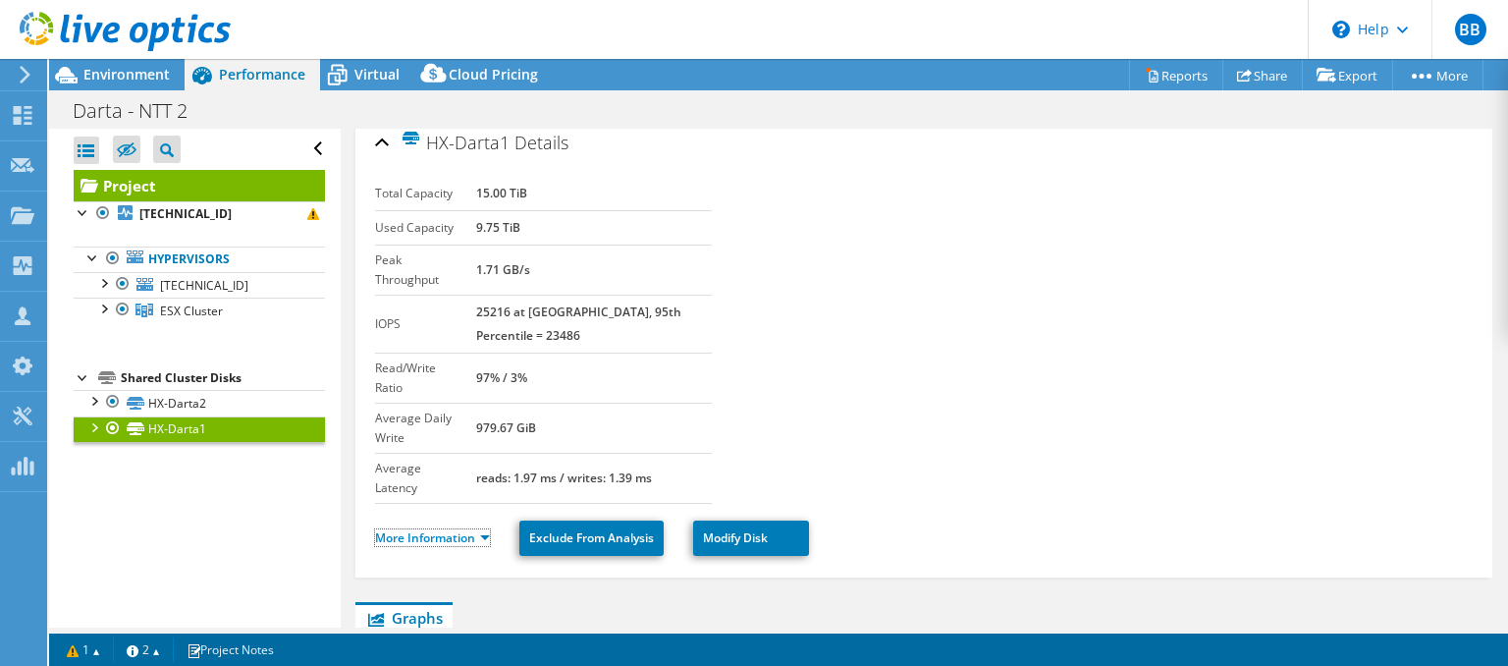
scroll to position [0, 0]
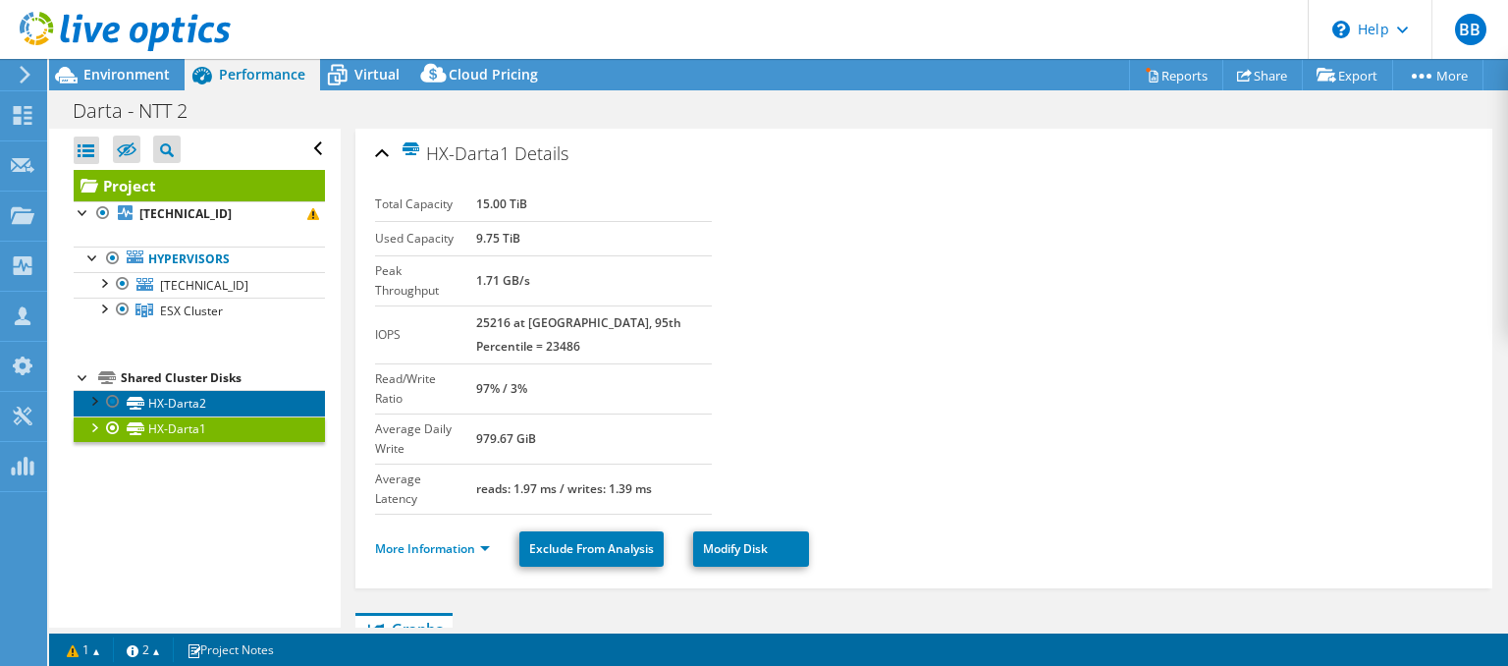
click at [225, 400] on link "HX-Darta2" at bounding box center [199, 403] width 251 height 26
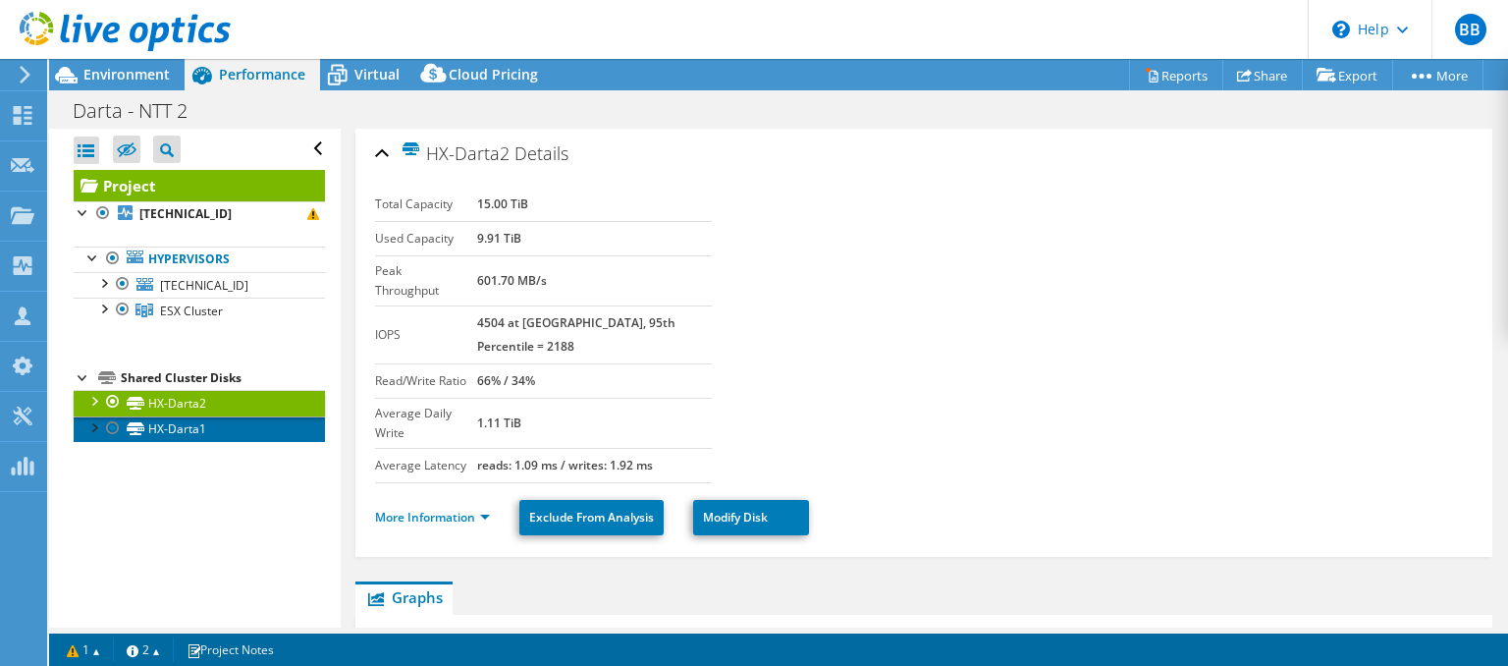
click at [225, 427] on link "HX-Darta1" at bounding box center [199, 429] width 251 height 26
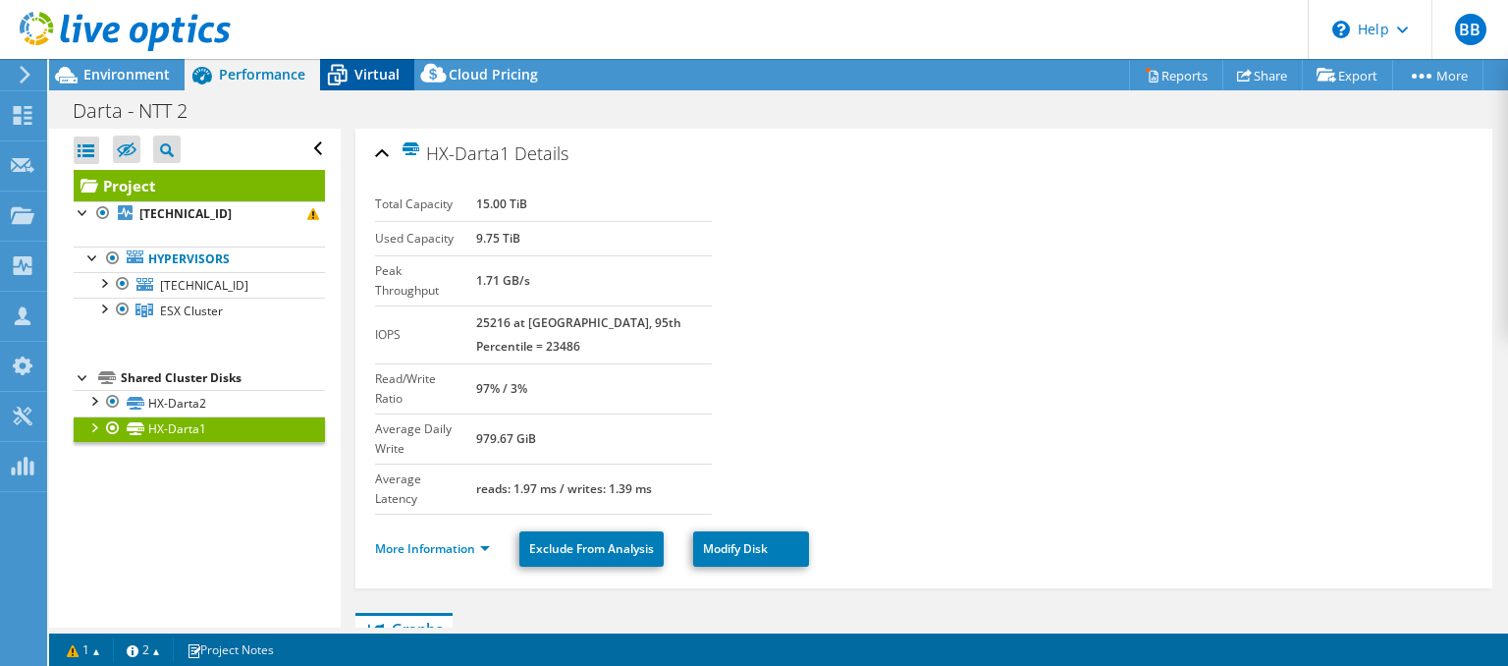
click at [391, 80] on span "Virtual" at bounding box center [376, 74] width 45 height 19
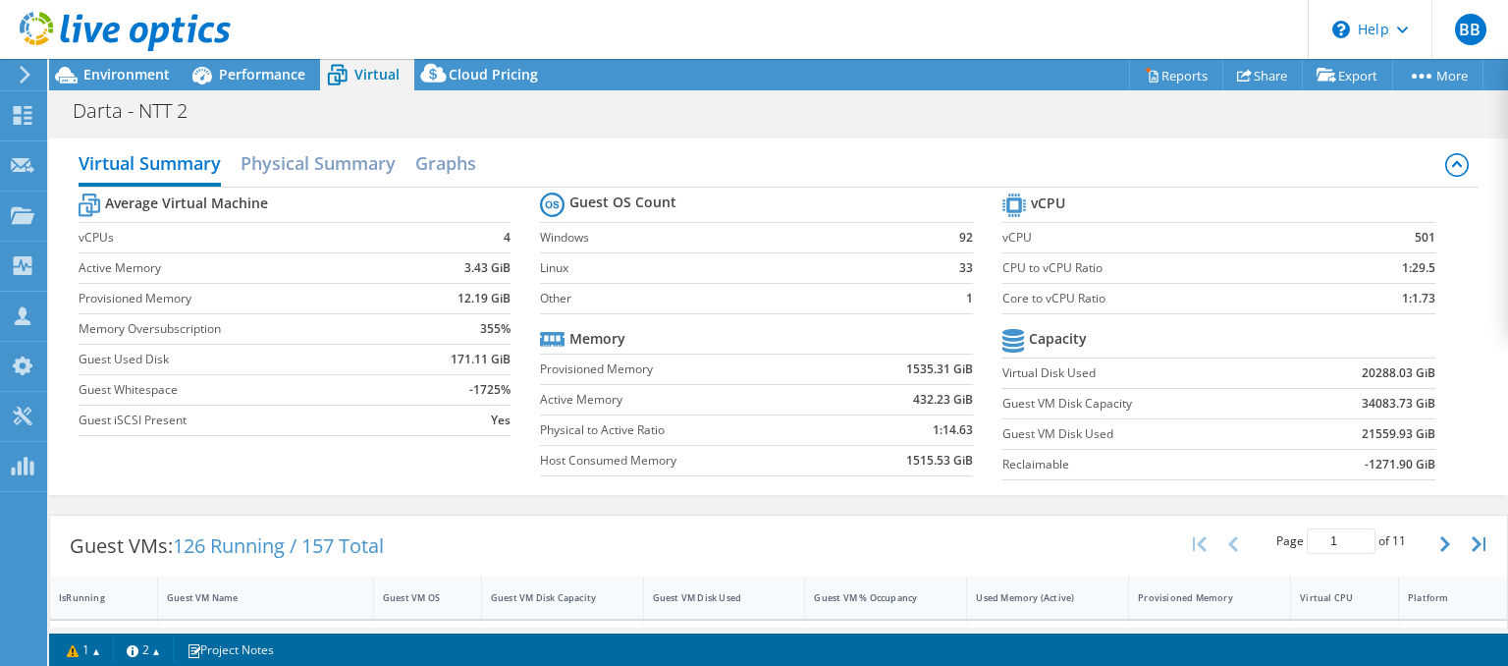
click at [974, 15] on header "BB Channel Partner [PERSON_NAME] [PERSON_NAME][EMAIL_ADDRESS][DOMAIN_NAME] NTT …" at bounding box center [754, 29] width 1508 height 59
click at [339, 151] on h2 "Physical Summary" at bounding box center [317, 164] width 155 height 43
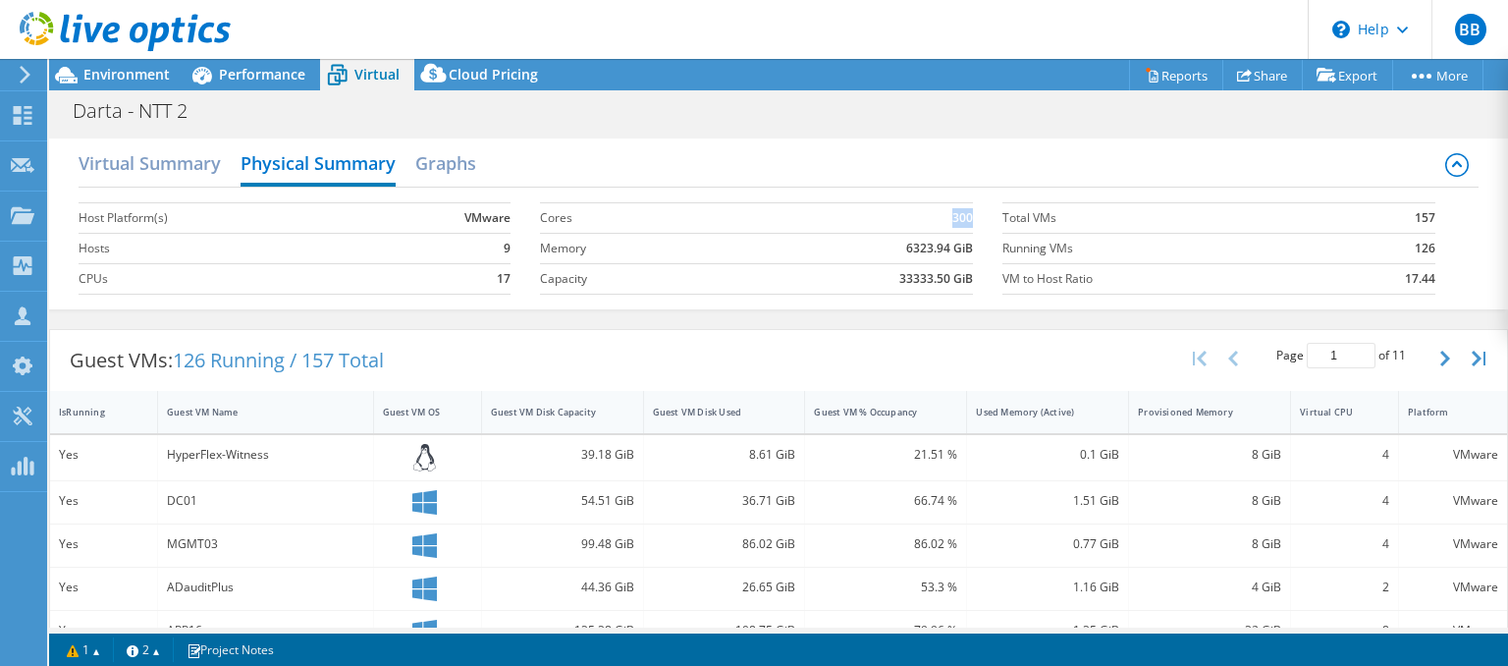
drag, startPoint x: 953, startPoint y: 218, endPoint x: 973, endPoint y: 217, distance: 19.7
click at [973, 217] on b "300" at bounding box center [962, 218] width 21 height 20
click at [697, 220] on label "Cores" at bounding box center [634, 218] width 188 height 20
click at [1254, 78] on link "Share" at bounding box center [1262, 75] width 80 height 30
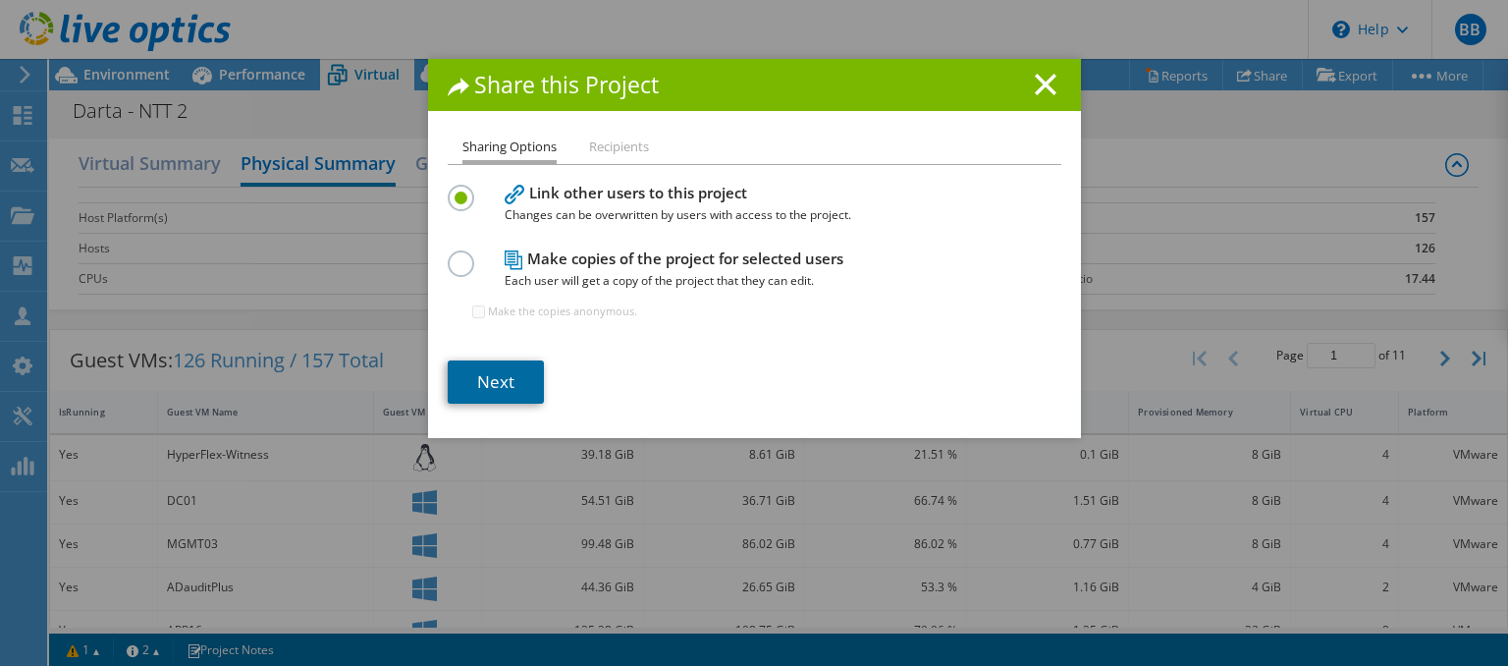
click at [520, 389] on link "Next" at bounding box center [496, 381] width 96 height 43
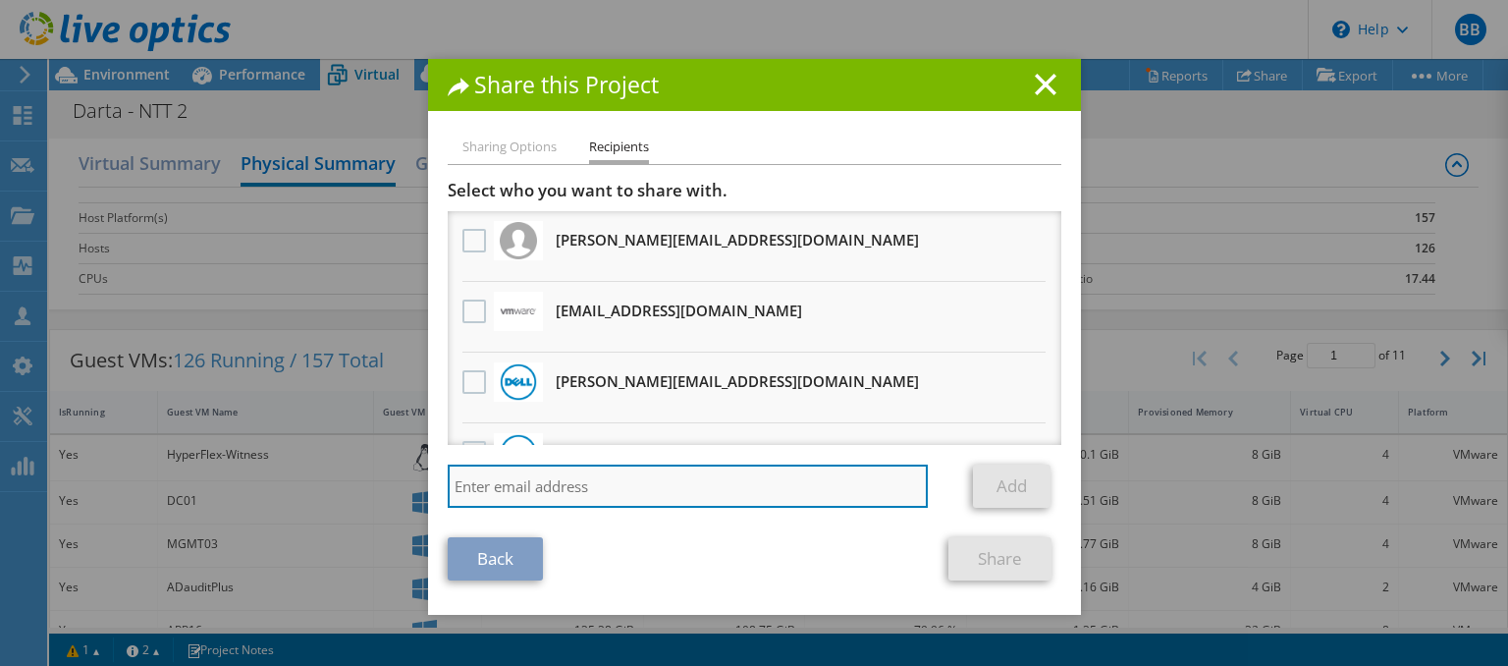
click at [622, 487] on input "search" at bounding box center [688, 485] width 481 height 43
type input "[PERSON_NAME][EMAIL_ADDRESS][DOMAIN_NAME]"
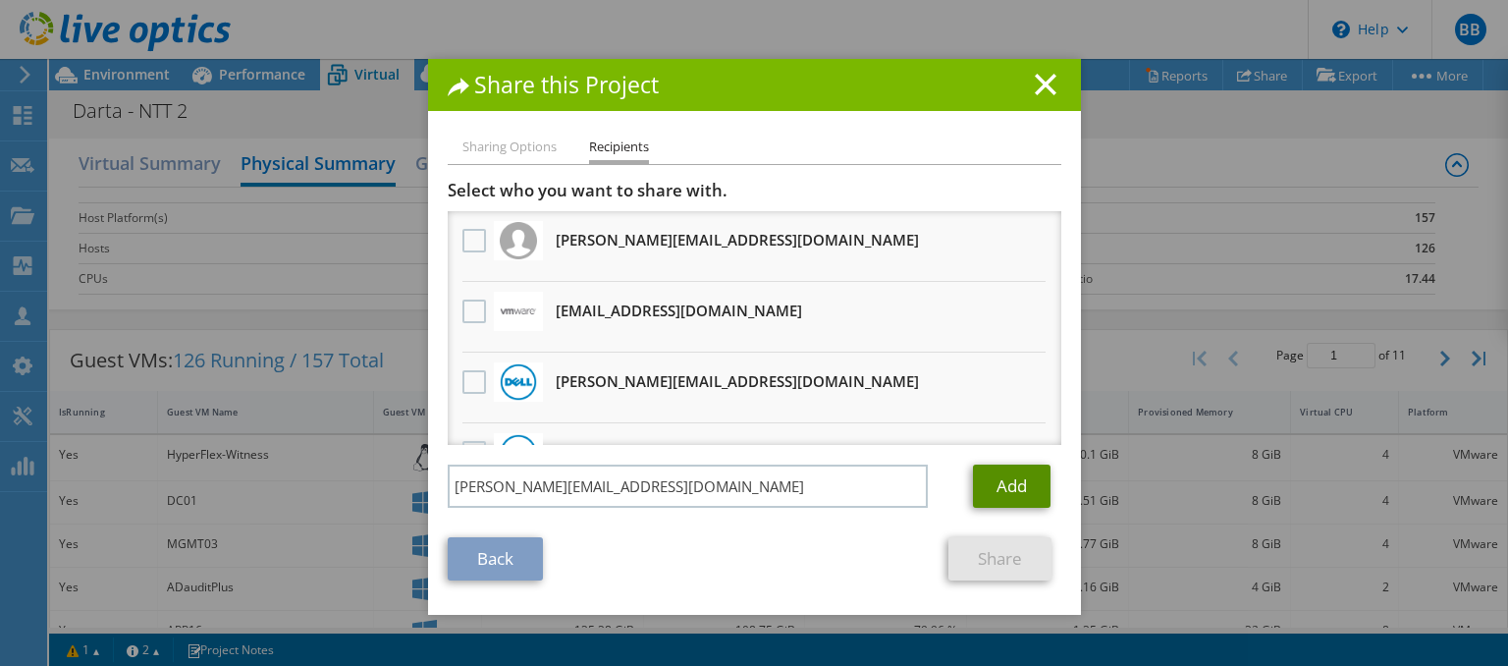
click at [1017, 495] on link "Add" at bounding box center [1012, 485] width 78 height 43
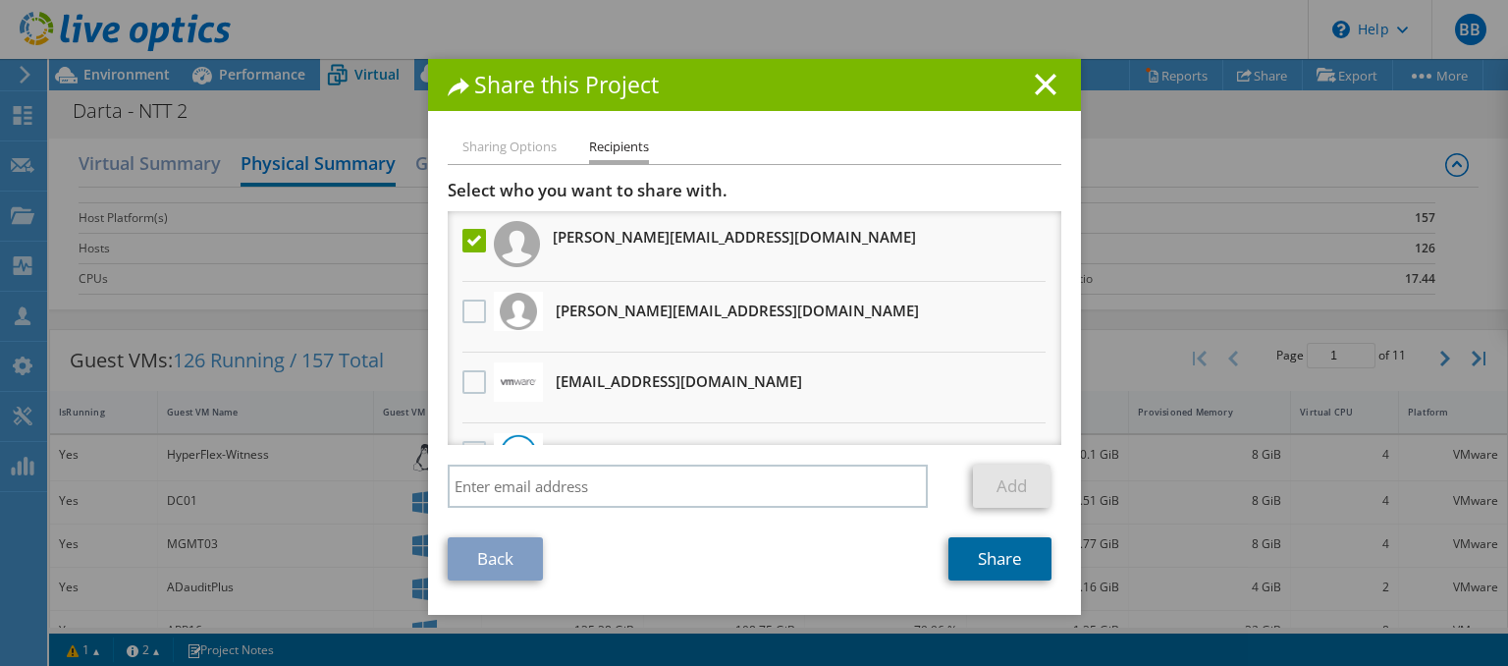
click at [968, 564] on link "Share" at bounding box center [999, 558] width 103 height 43
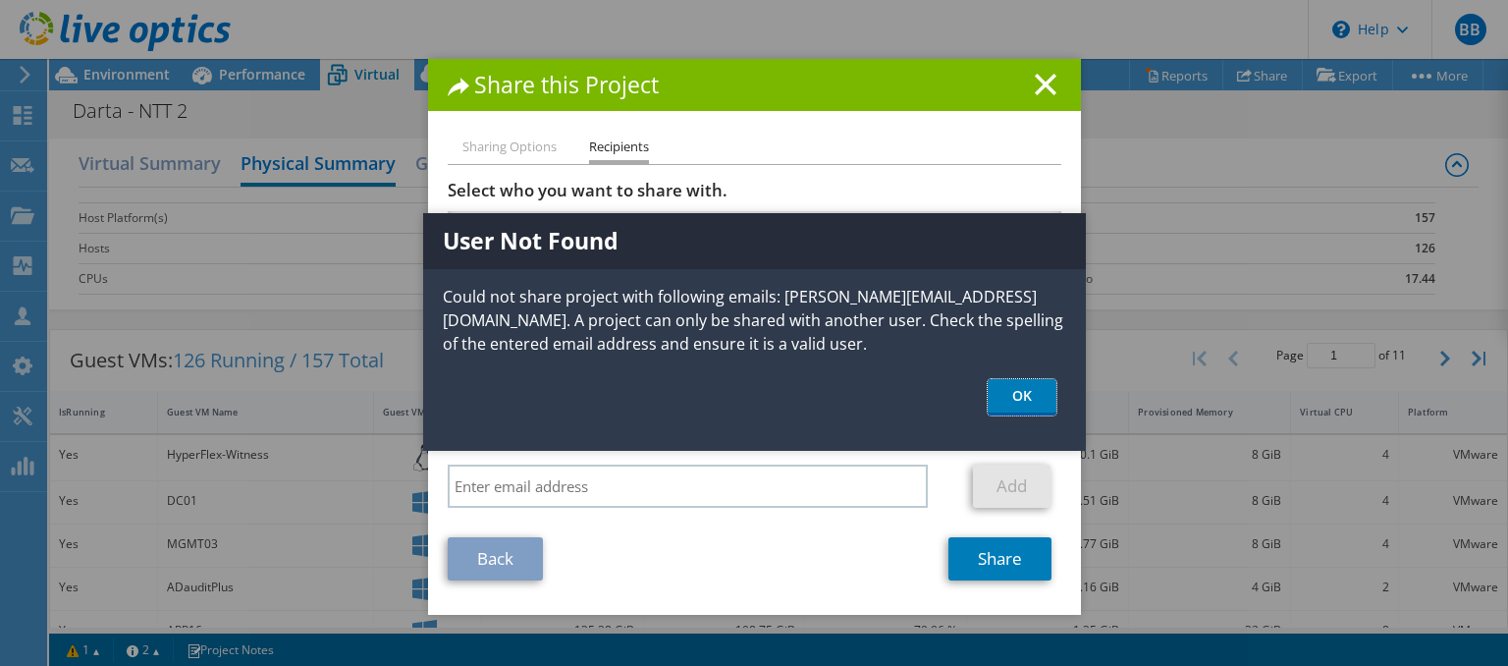
drag, startPoint x: 1040, startPoint y: 397, endPoint x: 1012, endPoint y: 392, distance: 27.9
click at [1039, 397] on link "OK" at bounding box center [1021, 397] width 69 height 36
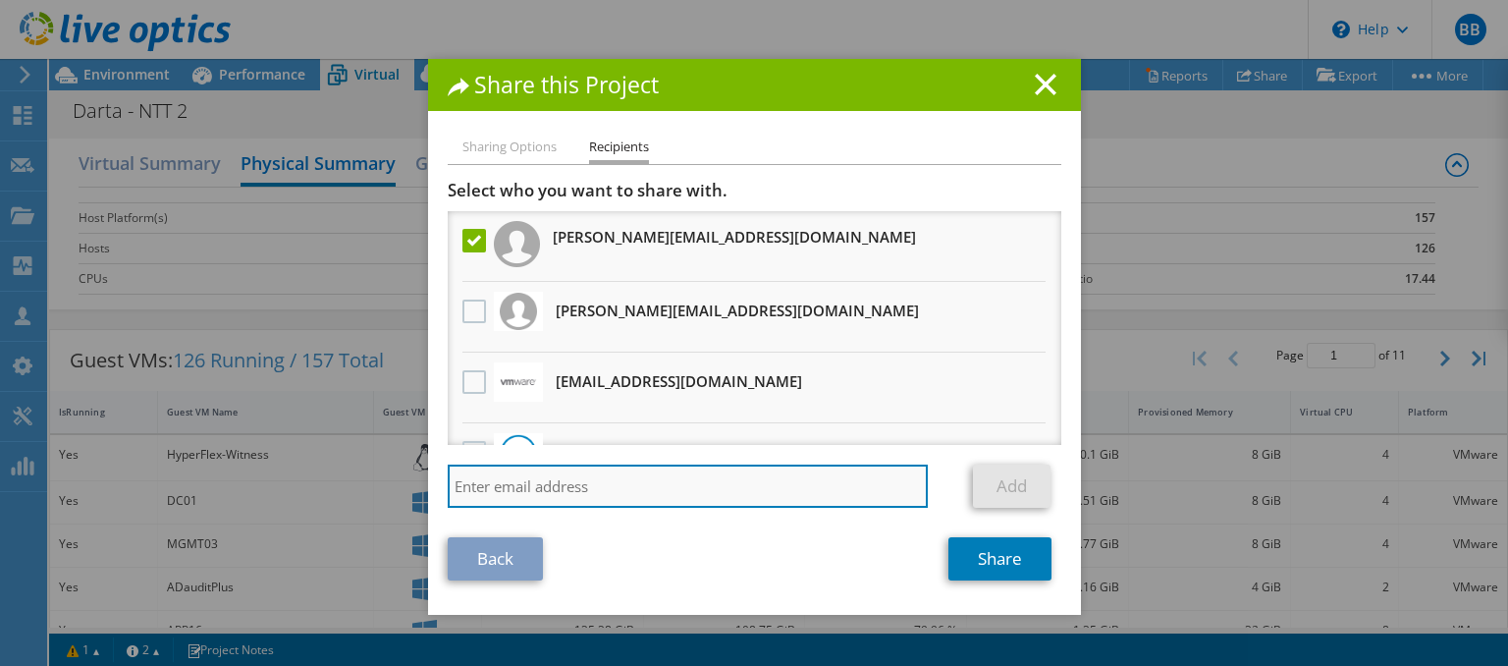
click at [692, 481] on input "search" at bounding box center [688, 485] width 481 height 43
type input "f"
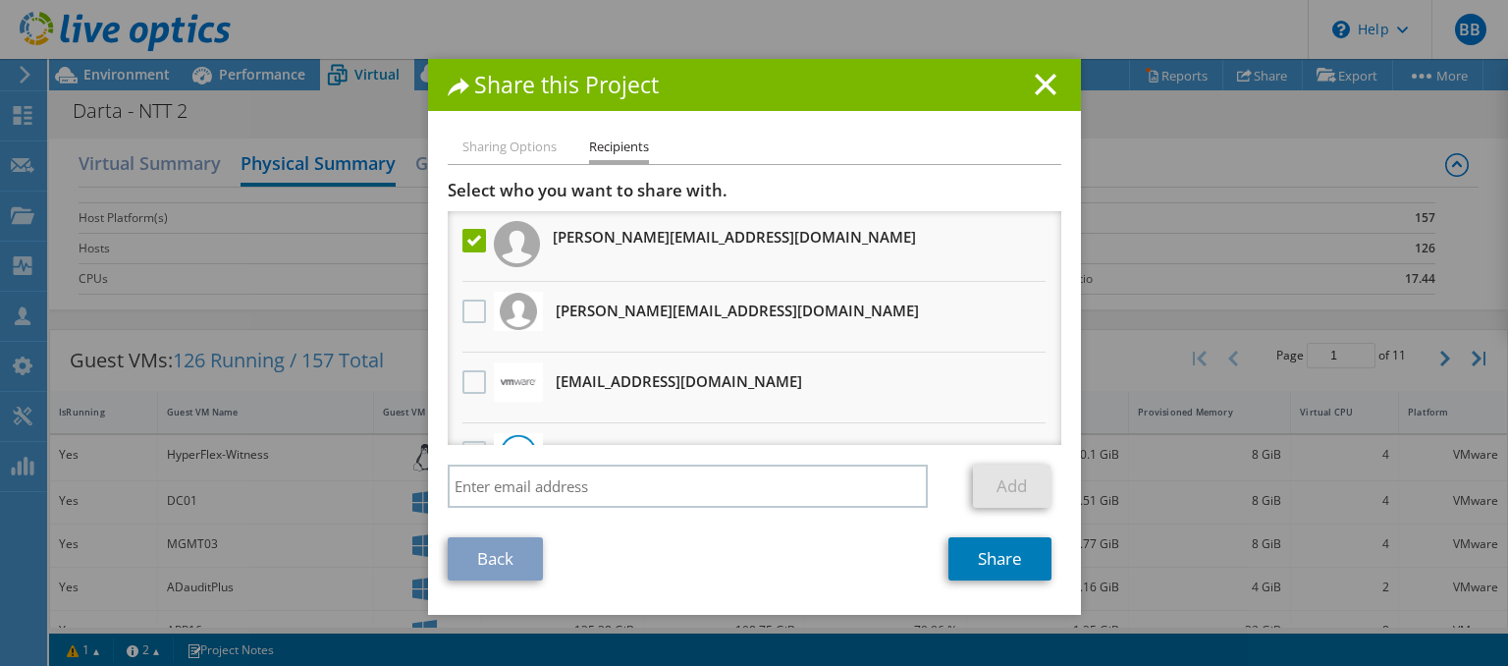
click at [819, 159] on ul "Sharing Options Recipients" at bounding box center [754, 149] width 613 height 28
click at [688, 218] on li "[PERSON_NAME][EMAIL_ADDRESS][DOMAIN_NAME]" at bounding box center [754, 246] width 613 height 71
click at [461, 240] on div at bounding box center [473, 241] width 33 height 41
click at [476, 242] on label at bounding box center [476, 241] width 28 height 24
click at [0, 0] on input "checkbox" at bounding box center [0, 0] width 0 height 0
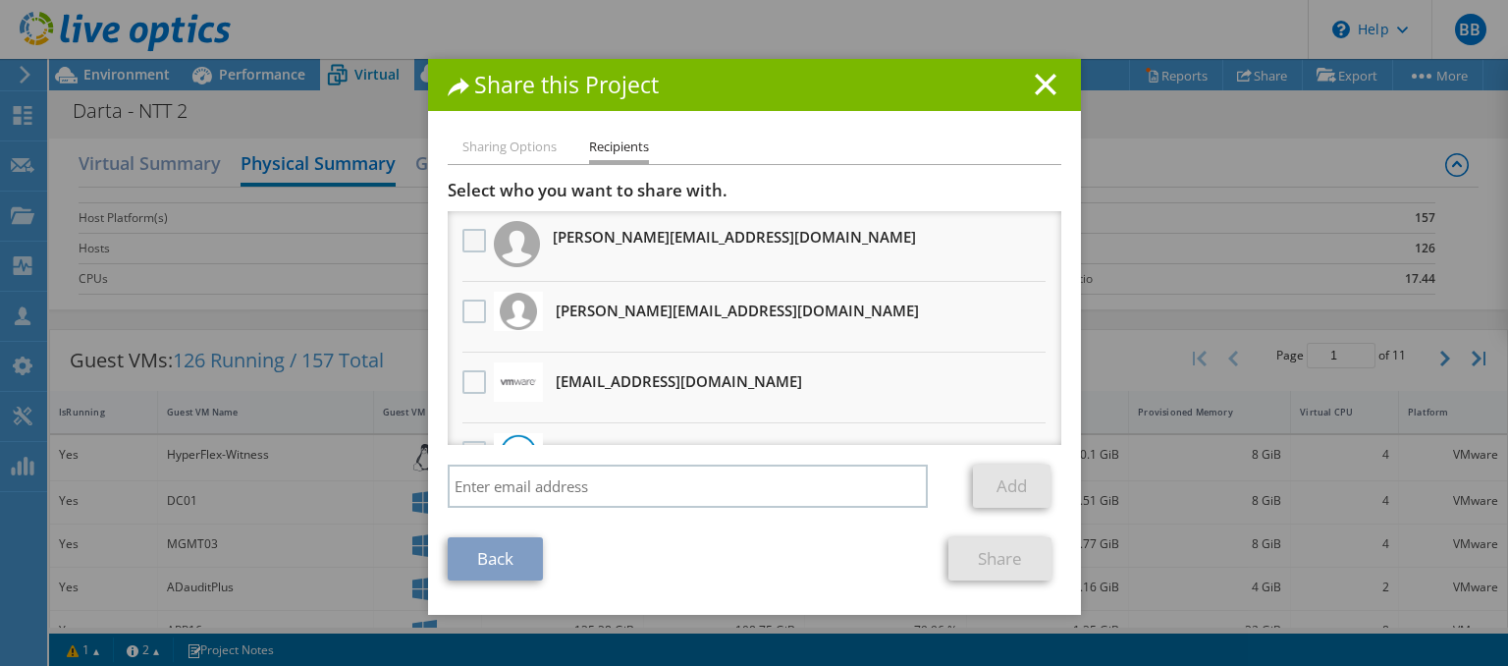
click at [476, 242] on label at bounding box center [476, 241] width 28 height 24
click at [0, 0] on input "checkbox" at bounding box center [0, 0] width 0 height 0
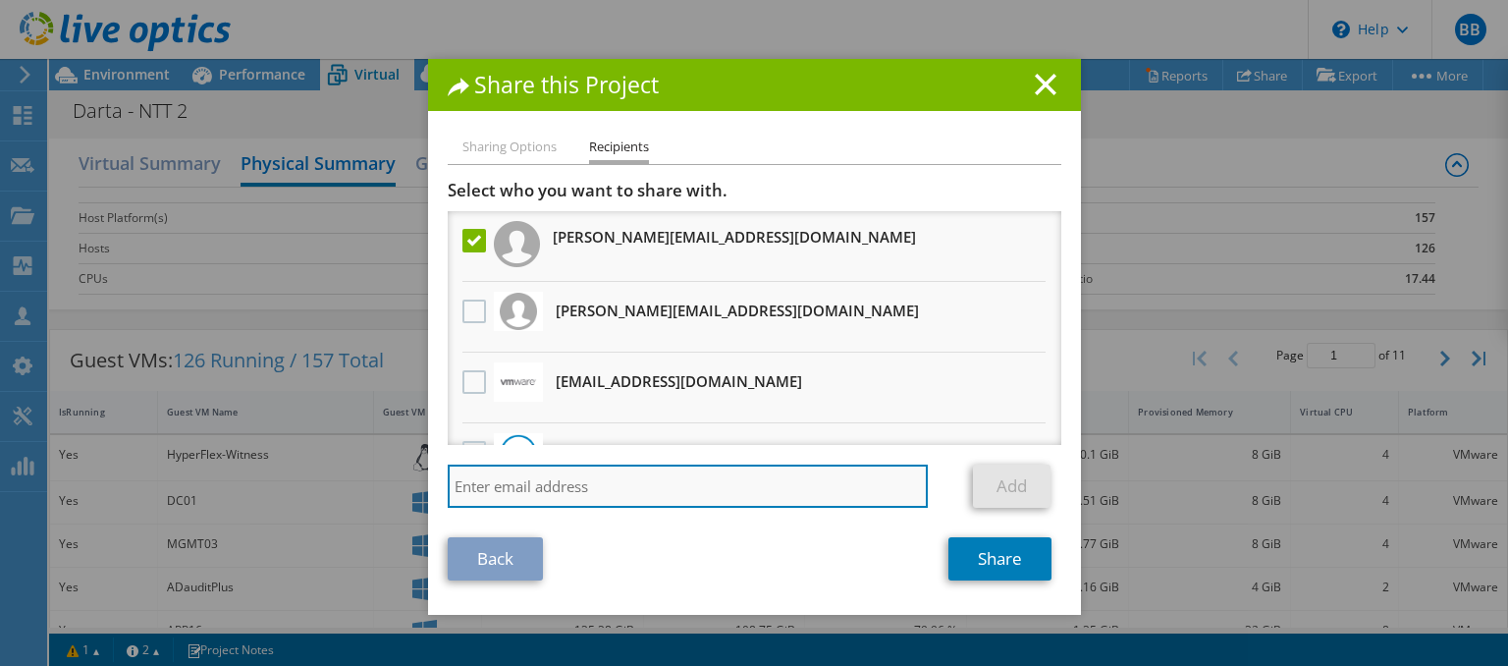
click at [614, 492] on input "search" at bounding box center [688, 485] width 481 height 43
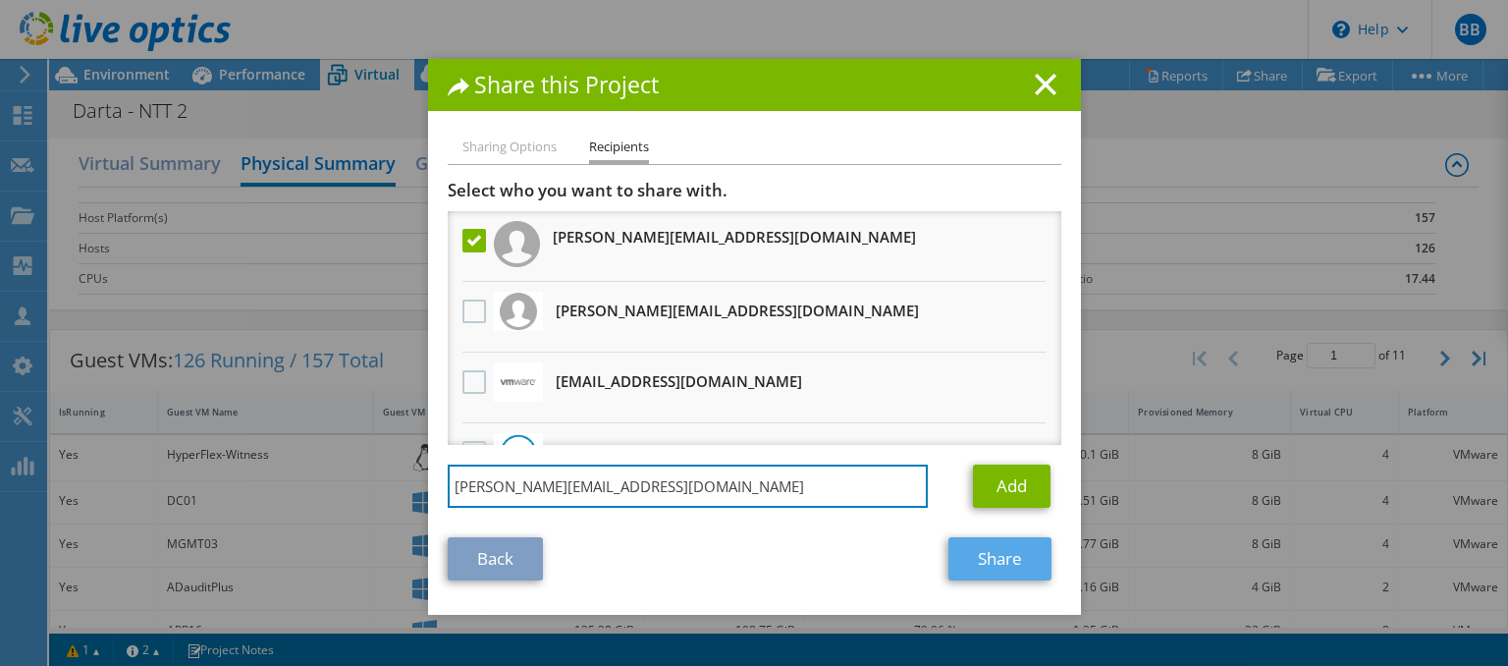
type input "[PERSON_NAME][EMAIL_ADDRESS][DOMAIN_NAME]"
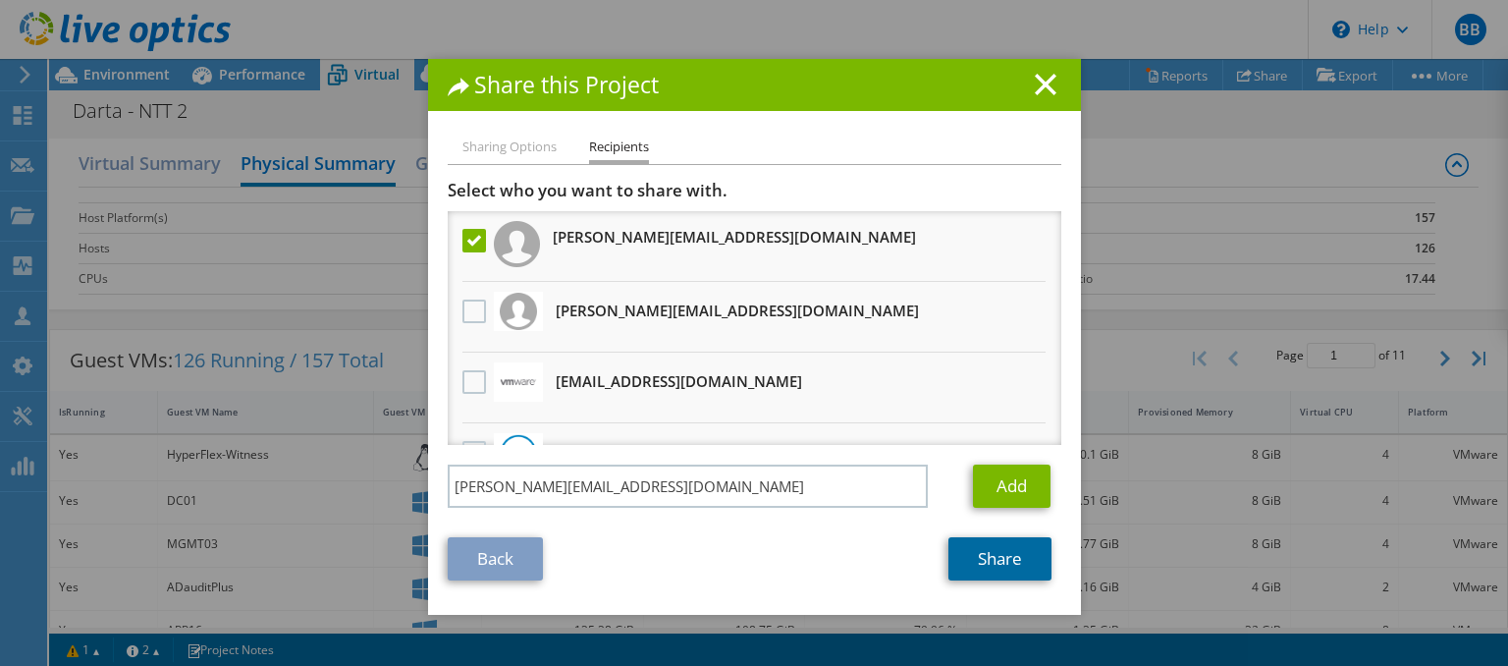
click at [987, 560] on link "Share" at bounding box center [999, 558] width 103 height 43
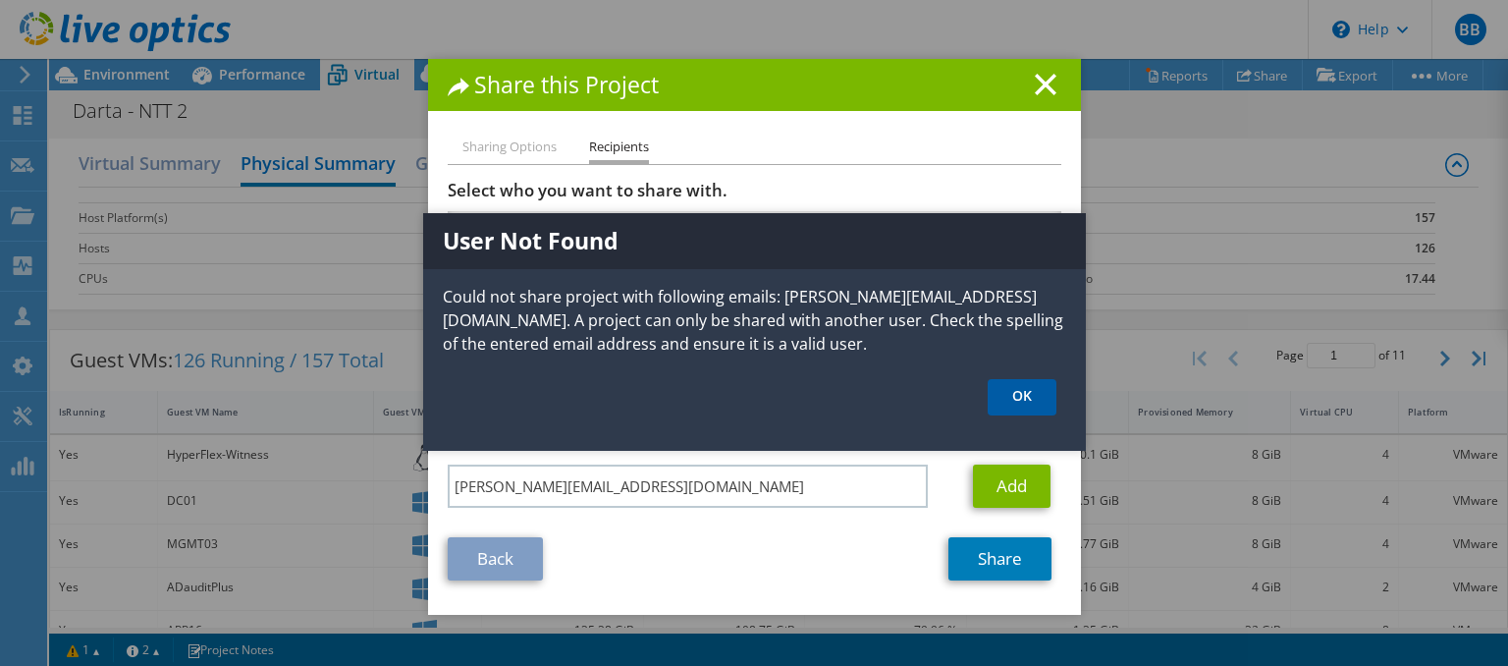
click at [1025, 399] on link "OK" at bounding box center [1021, 397] width 69 height 36
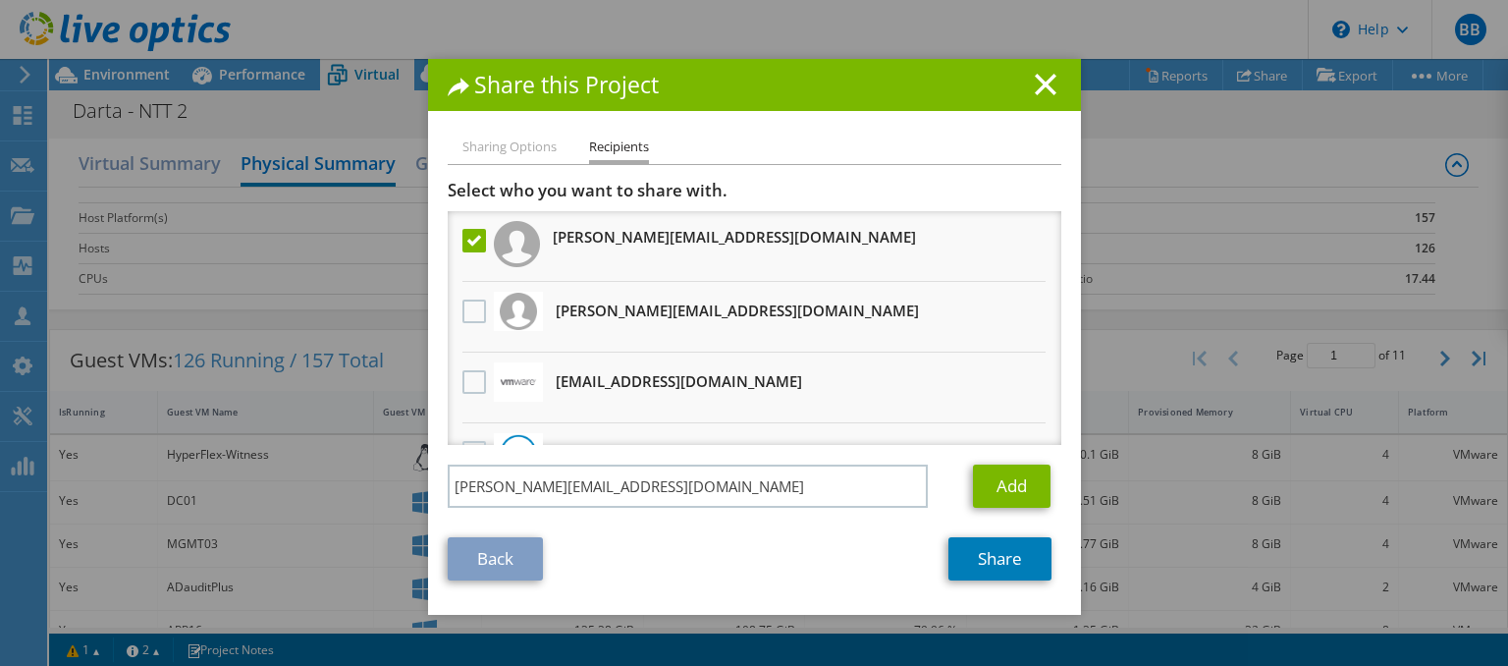
click at [474, 252] on label at bounding box center [476, 241] width 28 height 24
click at [0, 0] on input "checkbox" at bounding box center [0, 0] width 0 height 0
click at [495, 571] on link "Back" at bounding box center [495, 558] width 95 height 43
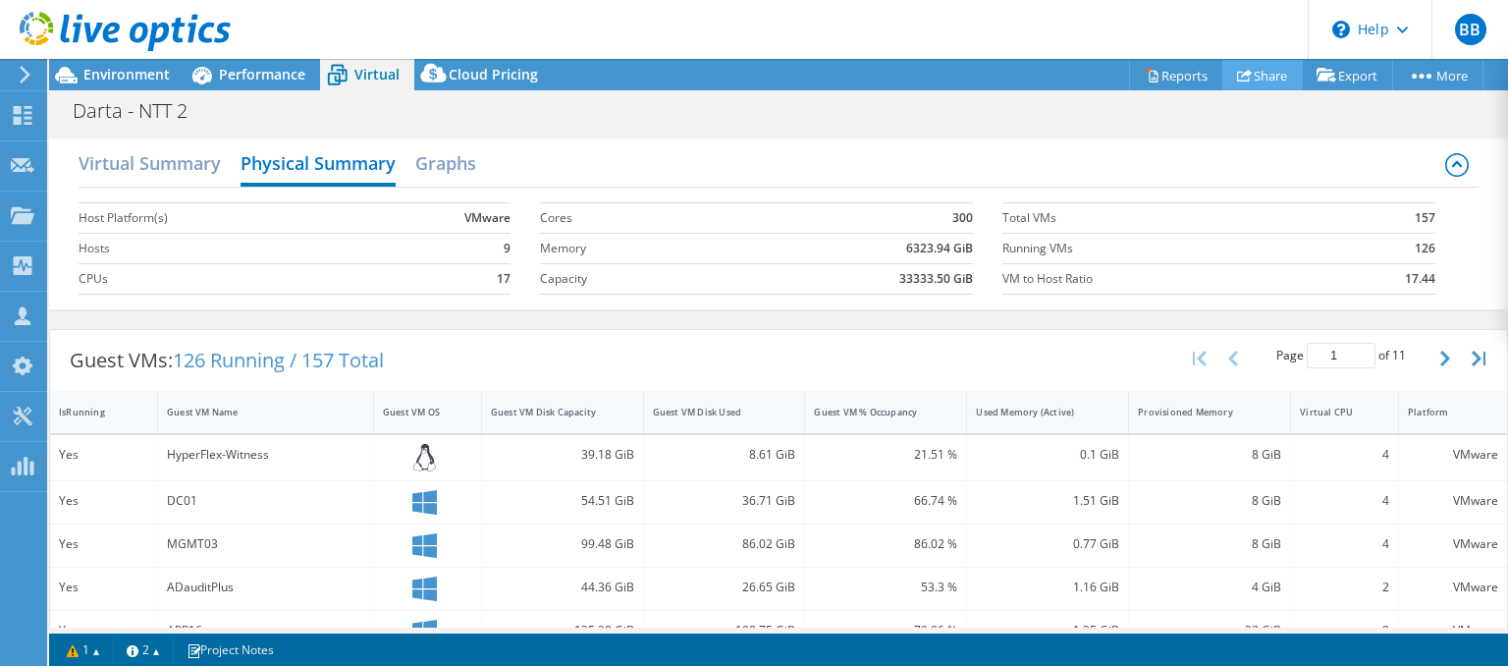
click at [1259, 81] on link "Share" at bounding box center [1262, 75] width 80 height 30
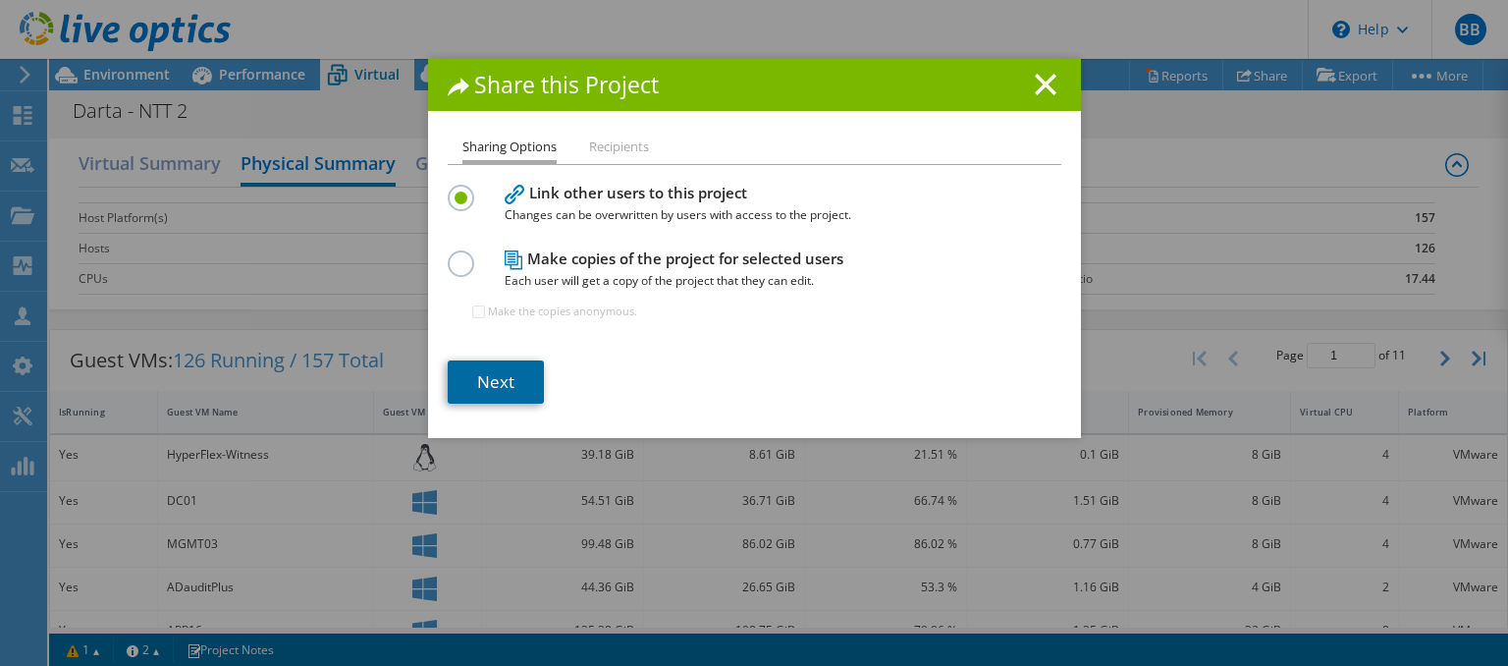
click at [499, 387] on link "Next" at bounding box center [496, 381] width 96 height 43
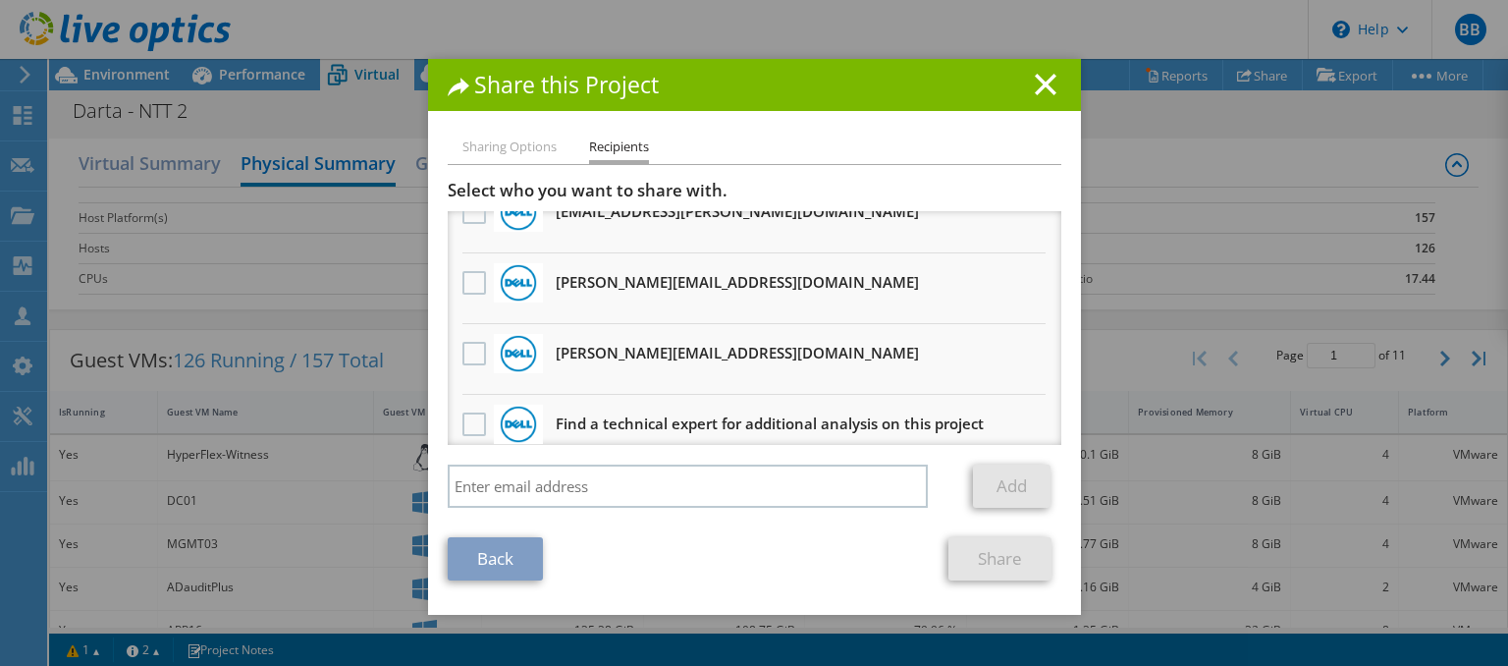
scroll to position [748, 0]
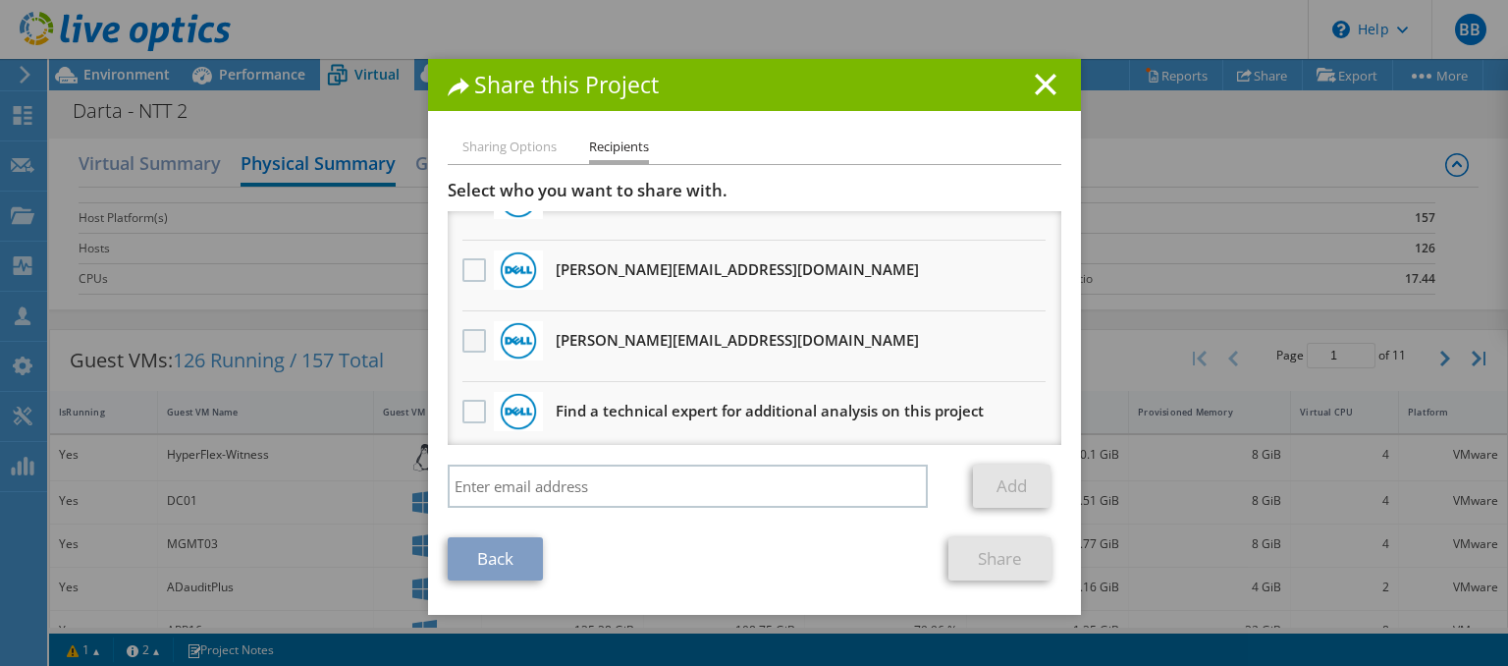
click at [474, 335] on label at bounding box center [476, 341] width 28 height 24
click at [0, 0] on input "checkbox" at bounding box center [0, 0] width 0 height 0
click at [978, 551] on link "Share" at bounding box center [999, 558] width 103 height 43
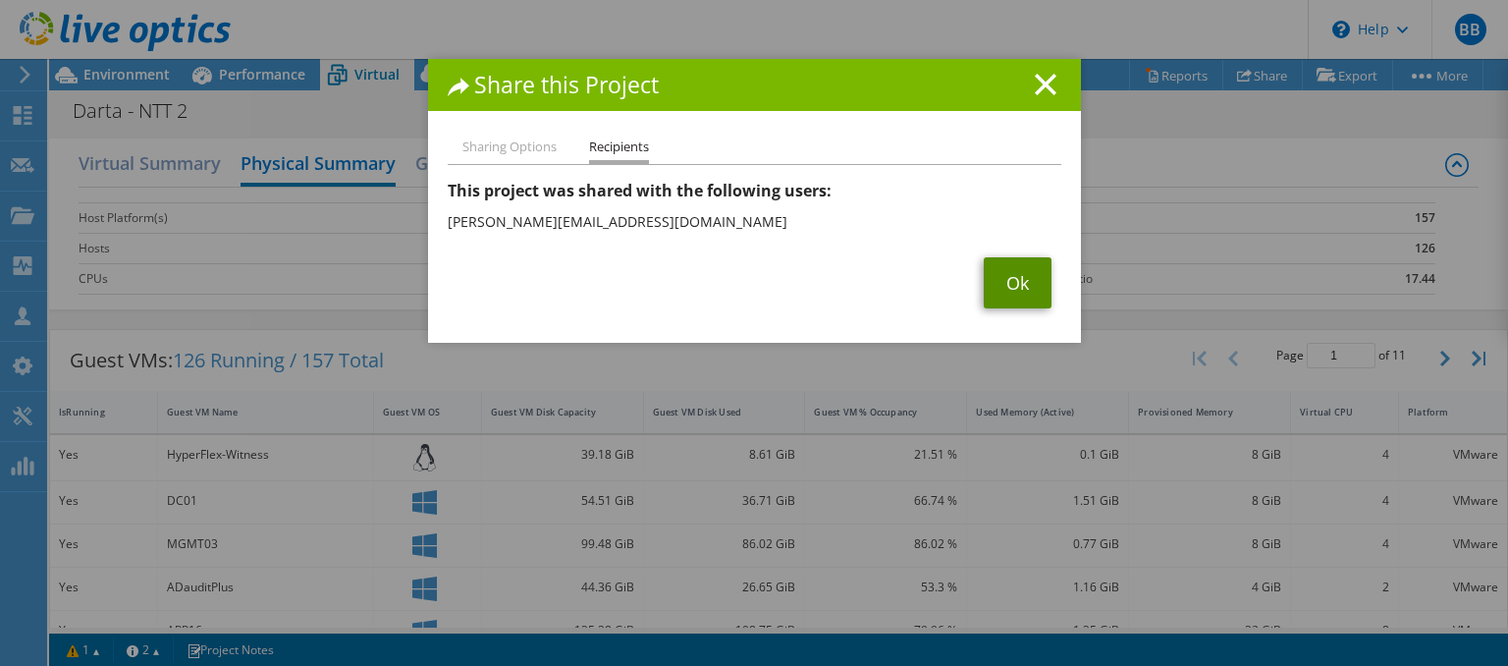
click at [1009, 285] on link "Ok" at bounding box center [1018, 282] width 68 height 51
